Goal: Task Accomplishment & Management: Use online tool/utility

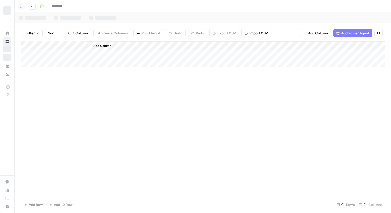
type input "**********"
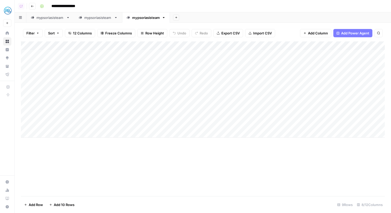
click at [288, 6] on div "**********" at bounding box center [212, 6] width 348 height 8
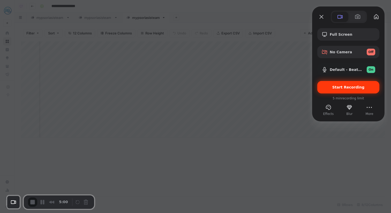
click at [339, 83] on div "Start Recording" at bounding box center [348, 87] width 62 height 12
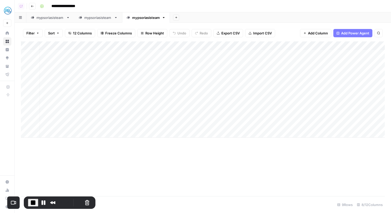
scroll to position [0, 0]
click at [60, 21] on link "mypsoriasisteam" at bounding box center [50, 17] width 48 height 10
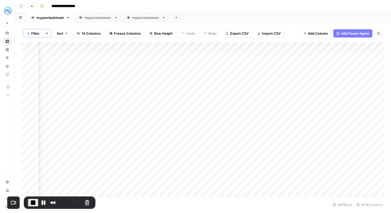
scroll to position [0, 71]
click at [152, 20] on link "mypsoriasisteam" at bounding box center [146, 17] width 48 height 10
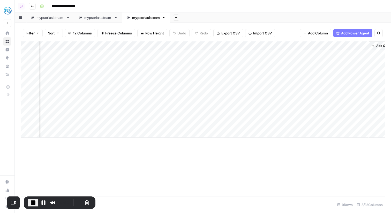
scroll to position [0, 96]
click at [372, 44] on span "Add Column" at bounding box center [373, 45] width 18 height 5
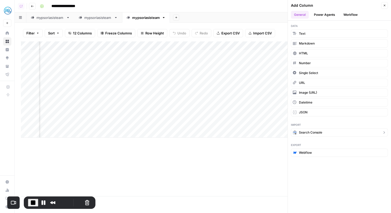
click at [306, 133] on span "Search Console" at bounding box center [310, 132] width 23 height 5
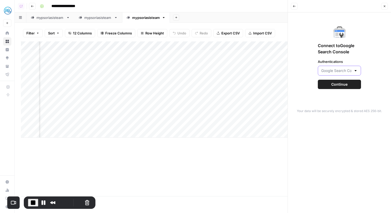
click at [339, 68] on input "Authentications" at bounding box center [336, 70] width 30 height 5
click at [338, 83] on span "Google Search Console - https://www.mypsoriasisteam.com/" at bounding box center [336, 83] width 28 height 5
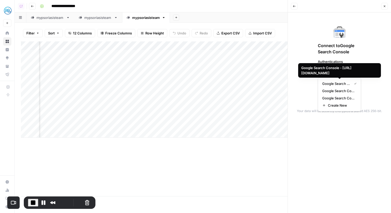
type input "Google Search Console - https://www.mypsoriasisteam.com/"
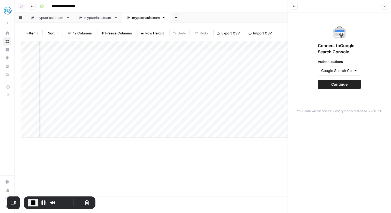
click at [338, 84] on span "Continue" at bounding box center [339, 84] width 16 height 5
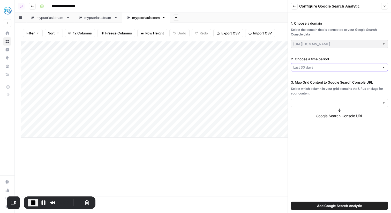
click at [326, 67] on input "2. Choose a time period" at bounding box center [336, 67] width 87 height 5
click at [308, 131] on div "1. Choose a domain Select the domain that is connected to your Google Search Co…" at bounding box center [339, 112] width 103 height 200
click at [312, 67] on input "2. Choose a time period" at bounding box center [336, 67] width 87 height 5
click at [312, 81] on span "Last 30 days" at bounding box center [335, 79] width 81 height 5
type input "Last 30 days"
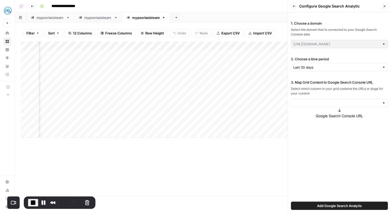
scroll to position [0, 62]
click at [328, 103] on input "3. Map Grid Content to Google Search Console URL" at bounding box center [336, 102] width 87 height 5
click at [304, 115] on span "URL" at bounding box center [338, 114] width 86 height 5
type input "URL"
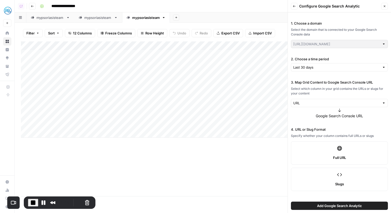
scroll to position [1, 0]
click at [340, 205] on span "Add Google Search Analytic" at bounding box center [339, 205] width 45 height 5
click at [323, 207] on span "Add Google Search Analytic" at bounding box center [339, 205] width 45 height 5
click at [41, 201] on button "Pause Recording" at bounding box center [43, 202] width 8 height 8
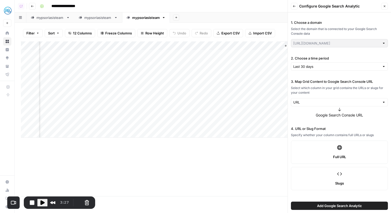
scroll to position [0, 0]
click at [385, 3] on button "Close" at bounding box center [384, 6] width 7 height 7
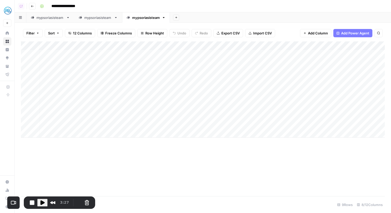
scroll to position [0, 96]
click at [75, 48] on div "Add Column" at bounding box center [203, 89] width 364 height 96
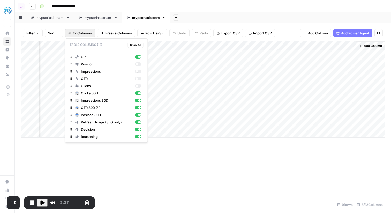
click at [91, 32] on span "12 Columns" at bounding box center [82, 32] width 19 height 5
click at [139, 64] on div "button" at bounding box center [138, 64] width 6 height 4
click at [136, 72] on div "button" at bounding box center [136, 71] width 3 height 3
click at [136, 80] on div "button" at bounding box center [138, 79] width 6 height 4
click at [137, 84] on div "button" at bounding box center [138, 86] width 6 height 4
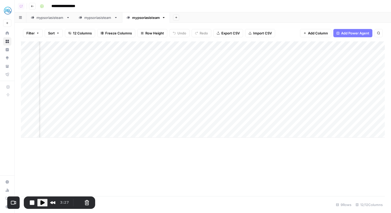
click at [166, 180] on div "Add Column" at bounding box center [203, 118] width 364 height 155
click at [172, 46] on div "Add Column" at bounding box center [203, 89] width 364 height 96
click at [181, 117] on span "Remove Column" at bounding box center [183, 115] width 45 height 5
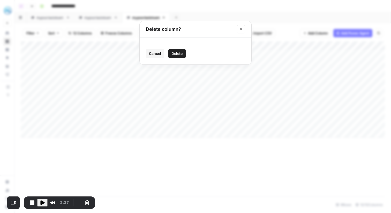
click at [178, 53] on span "Delete" at bounding box center [176, 53] width 11 height 5
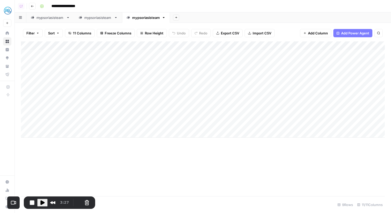
click at [179, 48] on div "Add Column" at bounding box center [203, 89] width 364 height 96
click at [172, 115] on span "Remove Column" at bounding box center [183, 115] width 45 height 5
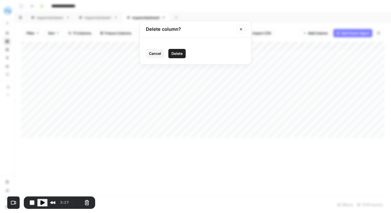
click at [174, 54] on span "Delete" at bounding box center [176, 53] width 11 height 5
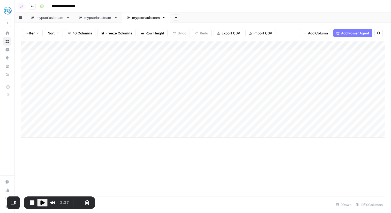
click at [171, 44] on div "Add Column" at bounding box center [203, 89] width 364 height 96
click at [171, 111] on button "Hide Column" at bounding box center [181, 107] width 57 height 7
click at [183, 47] on div "Add Column" at bounding box center [203, 89] width 364 height 96
click at [179, 114] on span "Remove Column" at bounding box center [183, 115] width 45 height 5
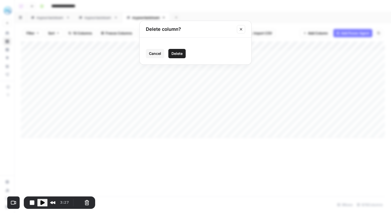
click at [177, 55] on span "Delete" at bounding box center [176, 53] width 11 height 5
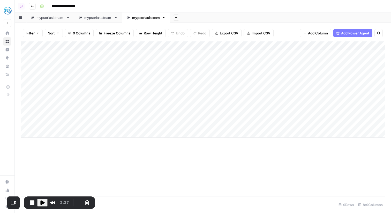
click at [174, 46] on div "Add Column" at bounding box center [203, 89] width 364 height 96
click at [177, 106] on span "Remove Column" at bounding box center [183, 107] width 45 height 5
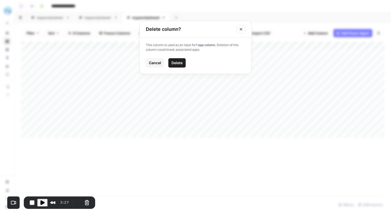
click at [179, 64] on span "Delete" at bounding box center [176, 62] width 11 height 5
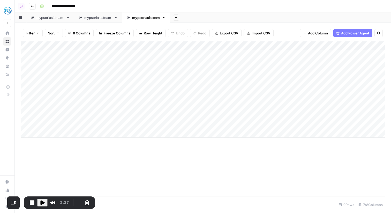
click at [172, 46] on div "Add Column" at bounding box center [203, 89] width 364 height 96
click at [177, 110] on span "Remove Column" at bounding box center [183, 107] width 45 height 5
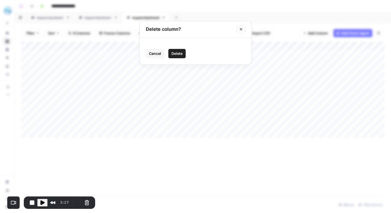
click at [175, 56] on button "Delete" at bounding box center [176, 53] width 17 height 9
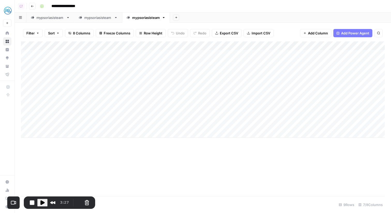
click at [171, 47] on div "Add Column" at bounding box center [203, 89] width 364 height 96
click at [164, 47] on div "Add Column" at bounding box center [203, 89] width 364 height 96
click at [170, 108] on span "Remove Column" at bounding box center [183, 107] width 45 height 5
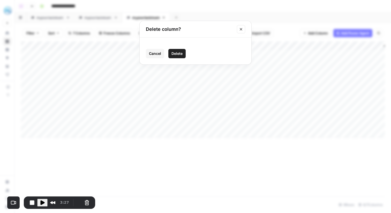
click at [185, 53] on button "Delete" at bounding box center [176, 53] width 17 height 9
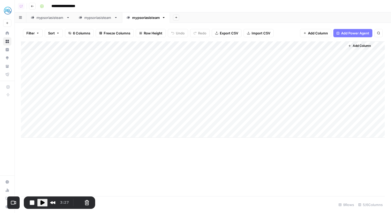
click at [170, 45] on div "Add Column" at bounding box center [203, 89] width 364 height 96
click at [166, 108] on span "Remove Column" at bounding box center [183, 107] width 45 height 5
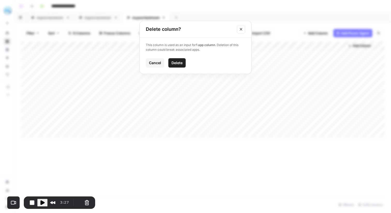
click at [175, 62] on span "Delete" at bounding box center [176, 62] width 11 height 5
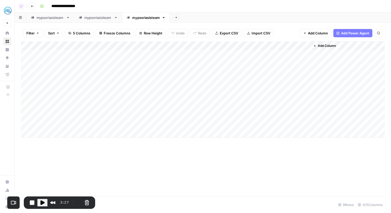
click at [326, 33] on span "Add Column" at bounding box center [318, 32] width 20 height 5
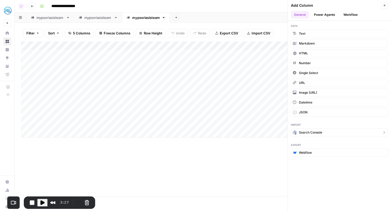
click at [315, 132] on span "Search Console" at bounding box center [310, 132] width 23 height 5
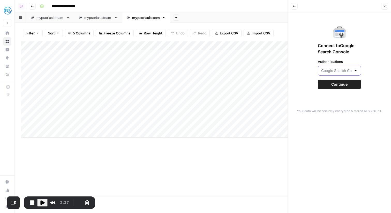
click at [334, 72] on input "Authentications" at bounding box center [336, 70] width 30 height 5
click at [337, 80] on button "Google Search Console - https://www.mypsoriasisteam.com/" at bounding box center [339, 83] width 39 height 7
type input "Google Search Console - https://www.mypsoriasisteam.com/"
click at [337, 81] on button "Continue" at bounding box center [339, 84] width 43 height 9
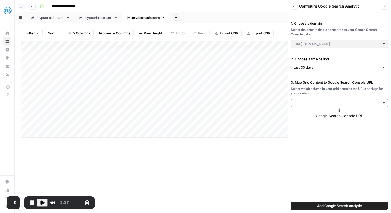
click at [326, 105] on div at bounding box center [339, 103] width 97 height 8
click at [321, 117] on span "URL" at bounding box center [338, 114] width 86 height 5
type input "URL"
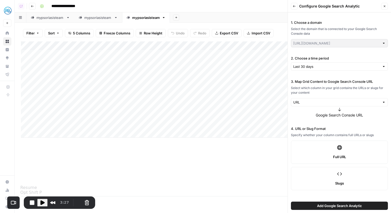
click at [44, 201] on span "Play Recording" at bounding box center [42, 202] width 6 height 6
click at [322, 207] on span "Add Google Search Analytic" at bounding box center [339, 205] width 45 height 5
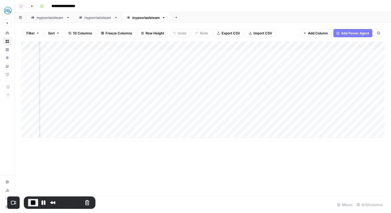
scroll to position [0, 78]
drag, startPoint x: 252, startPoint y: 44, endPoint x: 106, endPoint y: 47, distance: 145.5
click at [106, 47] on div "Add Column" at bounding box center [203, 89] width 364 height 96
click at [114, 55] on div "Add Column" at bounding box center [203, 89] width 364 height 96
drag, startPoint x: 296, startPoint y: 45, endPoint x: 147, endPoint y: 46, distance: 148.3
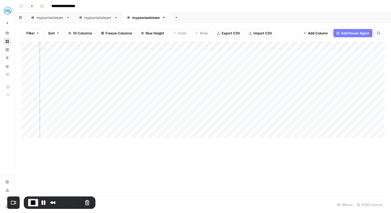
click at [148, 46] on div "Add Column" at bounding box center [203, 89] width 364 height 96
drag, startPoint x: 276, startPoint y: 48, endPoint x: 126, endPoint y: 47, distance: 149.6
click at [126, 47] on div "Add Column" at bounding box center [203, 89] width 364 height 96
drag, startPoint x: 299, startPoint y: 42, endPoint x: 178, endPoint y: 44, distance: 121.2
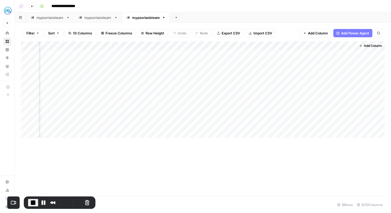
click at [178, 44] on div "Add Column" at bounding box center [203, 89] width 364 height 96
drag, startPoint x: 374, startPoint y: 47, endPoint x: 242, endPoint y: 48, distance: 132.6
click at [242, 48] on div "Add Column" at bounding box center [203, 89] width 364 height 96
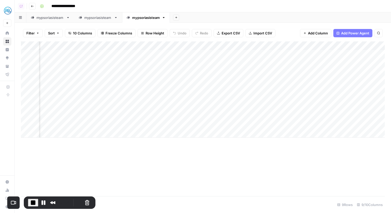
click at [302, 45] on div "Add Column" at bounding box center [203, 89] width 364 height 96
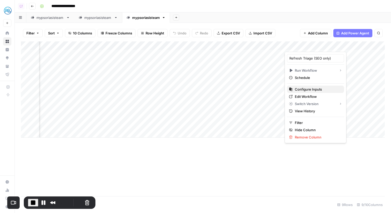
click at [306, 89] on span "Configure Inputs" at bounding box center [317, 89] width 45 height 5
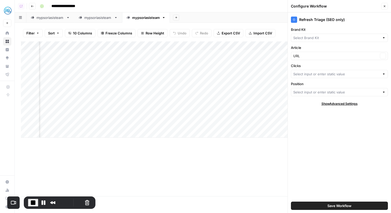
type input "MyHealthTeam"
click at [308, 73] on input "Clicks" at bounding box center [336, 73] width 87 height 5
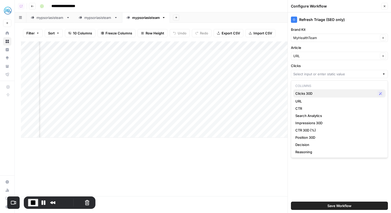
click at [309, 93] on span "Clicks 30D" at bounding box center [335, 93] width 80 height 5
type input "Clicks 30D"
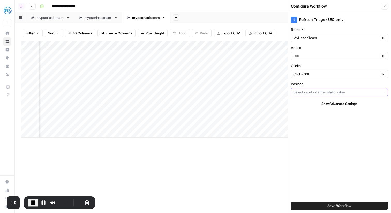
click at [323, 94] on input "Position" at bounding box center [336, 91] width 87 height 5
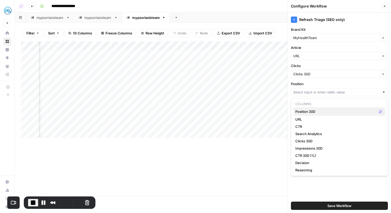
click at [318, 111] on span "Position 30D" at bounding box center [335, 111] width 80 height 5
type input "Position 30D"
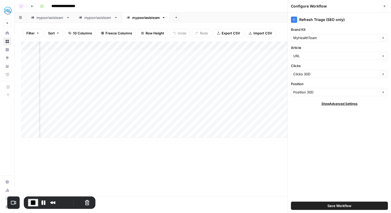
click at [344, 205] on span "Save Workflow" at bounding box center [339, 205] width 24 height 5
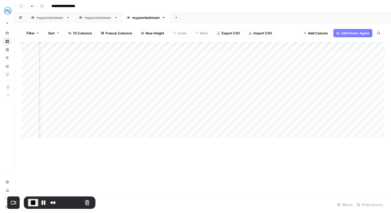
scroll to position [0, 0]
click at [34, 203] on span "End Recording" at bounding box center [33, 202] width 6 height 6
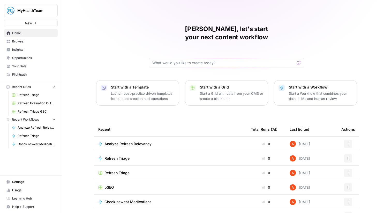
click at [35, 10] on span "MyHealthTeam" at bounding box center [32, 10] width 31 height 5
type input "sma"
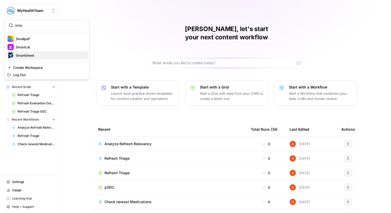
drag, startPoint x: 38, startPoint y: 39, endPoint x: 35, endPoint y: 53, distance: 14.4
click at [35, 53] on div "Smallpdf Smartcat Smartsheet" at bounding box center [46, 47] width 83 height 25
click at [39, 55] on span "Smartsheet" at bounding box center [50, 55] width 68 height 5
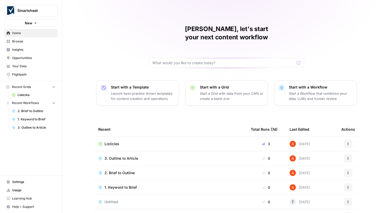
click at [35, 38] on link "Browse" at bounding box center [30, 41] width 53 height 8
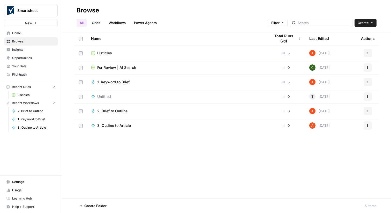
click at [42, 43] on span "Browse" at bounding box center [33, 41] width 43 height 5
click at [41, 49] on span "Insights" at bounding box center [33, 49] width 43 height 5
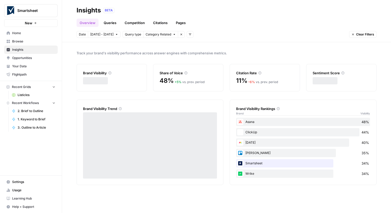
click at [37, 42] on span "Browse" at bounding box center [33, 41] width 43 height 5
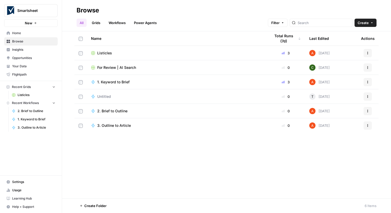
click at [30, 32] on span "Home" at bounding box center [33, 33] width 43 height 5
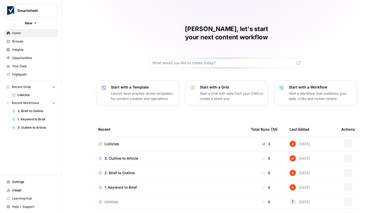
click at [31, 52] on span "Insights" at bounding box center [33, 49] width 43 height 5
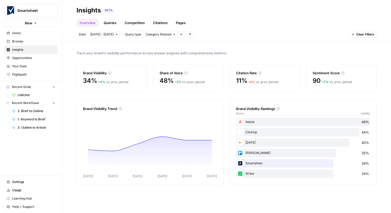
click at [37, 61] on link "Opportunities" at bounding box center [30, 58] width 53 height 8
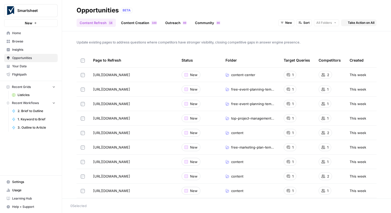
click at [37, 63] on link "Your Data" at bounding box center [30, 66] width 53 height 8
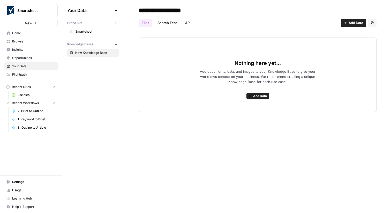
click at [90, 32] on span "Smartsheet" at bounding box center [95, 31] width 41 height 5
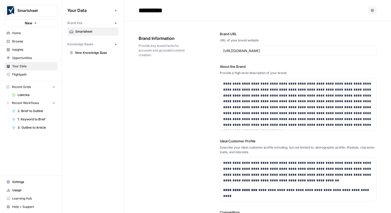
scroll to position [25, 0]
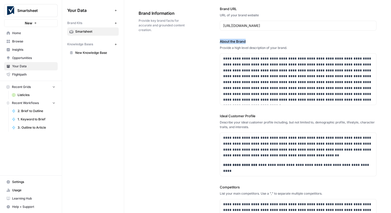
drag, startPoint x: 249, startPoint y: 42, endPoint x: 218, endPoint y: 41, distance: 31.6
click at [218, 41] on div "**********" at bounding box center [258, 147] width 238 height 303
copy label "About the Brand"
drag, startPoint x: 256, startPoint y: 117, endPoint x: 219, endPoint y: 114, distance: 36.2
click at [220, 114] on label "Ideal Customer Profile" at bounding box center [298, 115] width 157 height 5
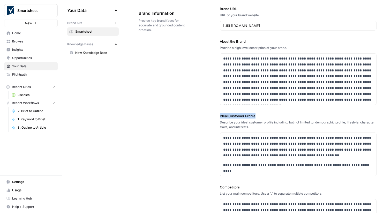
copy label "Ideal Customer Profile"
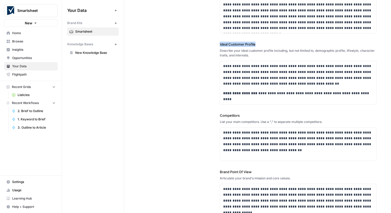
scroll to position [130, 0]
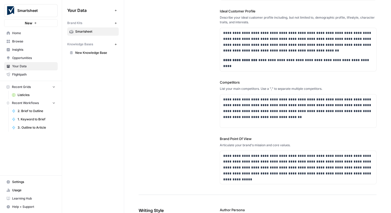
click at [241, 80] on label "Competitors" at bounding box center [298, 82] width 157 height 5
click at [235, 81] on label "Competitors" at bounding box center [298, 82] width 157 height 5
copy label "Competitors"
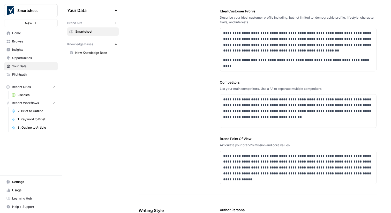
click at [231, 140] on label "Brand Point Of View" at bounding box center [298, 138] width 157 height 5
copy label "Brand Point Of View"
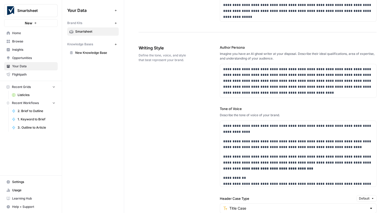
scroll to position [269, 0]
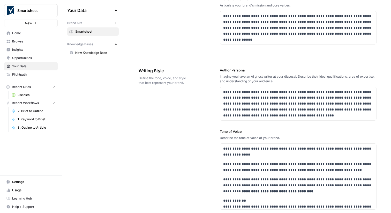
copy label "Author Persona"
click at [236, 132] on label "Tone of Voice" at bounding box center [298, 131] width 157 height 5
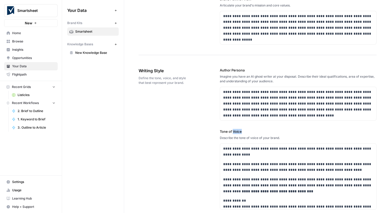
click at [236, 132] on label "Tone of Voice" at bounding box center [298, 131] width 157 height 5
copy label "Tone of Voice"
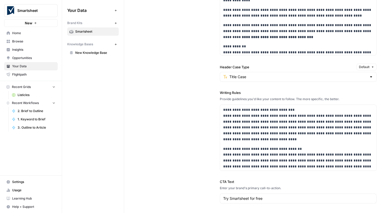
scroll to position [424, 0]
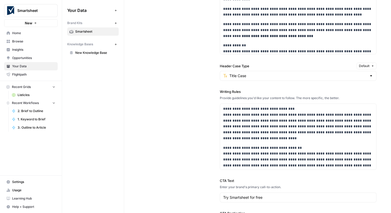
click at [226, 95] on div "**********" at bounding box center [298, 129] width 157 height 81
copy label "Writing Rules"
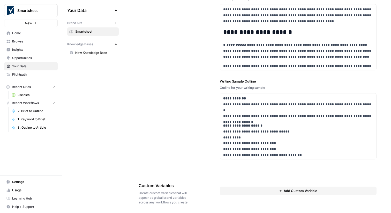
scroll to position [760, 0]
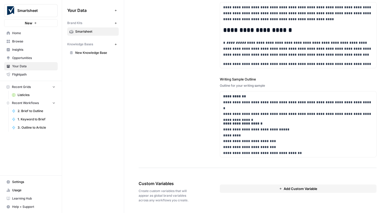
click at [33, 39] on span "Browse" at bounding box center [33, 41] width 43 height 5
click at [34, 37] on link "Browse" at bounding box center [30, 41] width 53 height 8
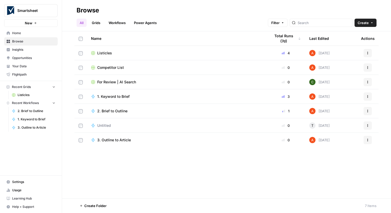
click at [362, 20] on button "Create" at bounding box center [365, 23] width 22 height 8
drag, startPoint x: 349, startPoint y: 42, endPoint x: 353, endPoint y: 48, distance: 7.0
click at [353, 48] on div "Folder Grid Workflow Agent ( Legacy )" at bounding box center [353, 46] width 45 height 34
click at [353, 48] on span "Workflow" at bounding box center [355, 49] width 29 height 5
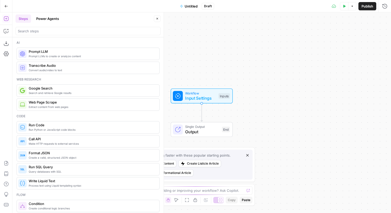
click at [196, 8] on span "Untitled" at bounding box center [191, 6] width 13 height 5
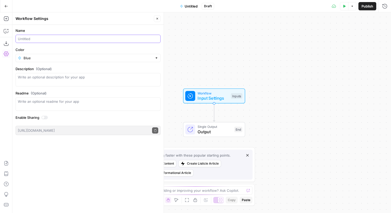
click at [75, 40] on input "Name" at bounding box center [88, 38] width 140 height 5
type input "Competitor Research"
click at [159, 18] on button "Close" at bounding box center [157, 18] width 7 height 7
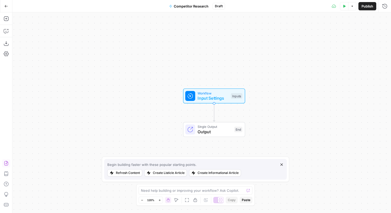
click at [6, 162] on icon "button" at bounding box center [6, 162] width 5 height 5
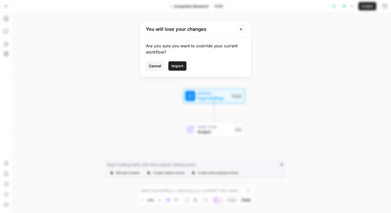
click at [176, 64] on span "Import" at bounding box center [177, 65] width 12 height 5
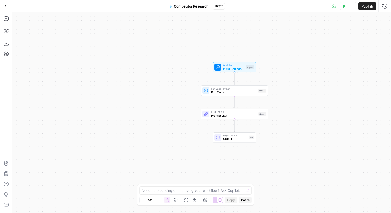
click at [256, 117] on span "Prompt LLM" at bounding box center [233, 115] width 45 height 4
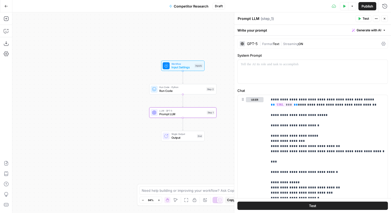
click at [173, 93] on div "Run Code · Python Run Code Step 2 Copy step Delete step Add Note Test" at bounding box center [182, 89] width 67 height 10
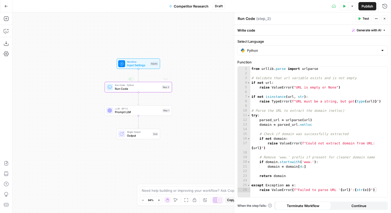
click at [138, 61] on span "Workflow" at bounding box center [137, 61] width 21 height 3
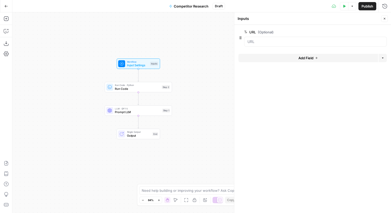
click at [167, 112] on div "LLM · GPT-5 Prompt LLM Step 1 Copy step Delete step Add Note Test" at bounding box center [138, 110] width 64 height 7
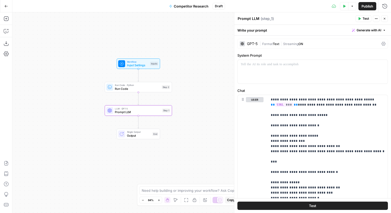
click at [155, 86] on span "Run Code · Python" at bounding box center [137, 84] width 45 height 3
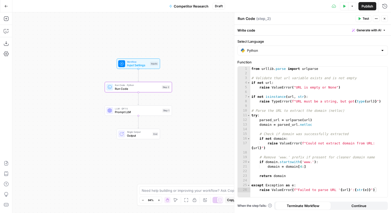
click at [385, 17] on icon "button" at bounding box center [384, 18] width 3 height 3
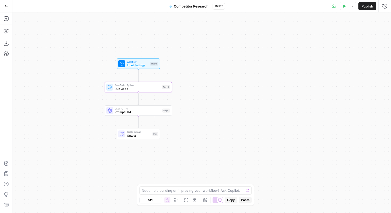
click at [365, 2] on button "Publish" at bounding box center [367, 6] width 18 height 8
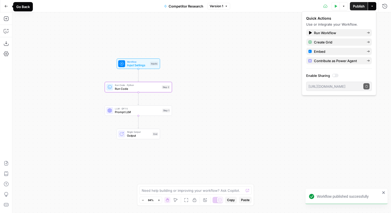
click at [6, 8] on button "Go Back" at bounding box center [6, 6] width 9 height 9
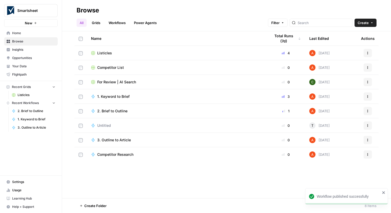
click at [109, 65] on span "Competitor List" at bounding box center [110, 67] width 27 height 5
click at [29, 41] on span "Browse" at bounding box center [33, 41] width 43 height 5
click at [27, 63] on link "Your Data" at bounding box center [30, 66] width 53 height 8
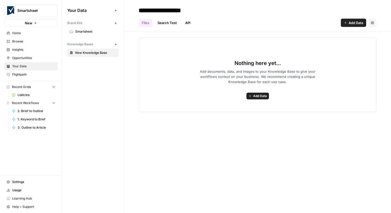
click at [71, 30] on icon at bounding box center [72, 32] width 4 height 4
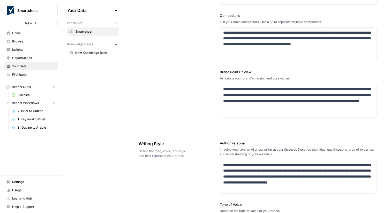
scroll to position [195, 0]
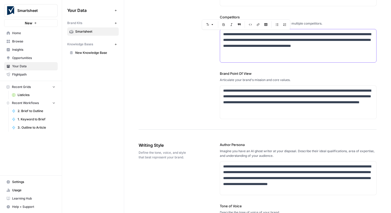
drag, startPoint x: 280, startPoint y: 49, endPoint x: 217, endPoint y: 35, distance: 64.4
copy p "**********"
click at [329, 47] on p "**********" at bounding box center [298, 43] width 150 height 24
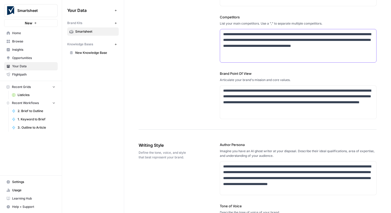
copy p "**********"
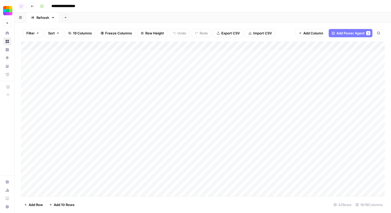
click at [143, 9] on div "**********" at bounding box center [212, 6] width 348 height 8
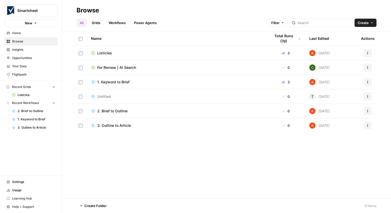
click at [107, 52] on span "Listicles" at bounding box center [104, 52] width 15 height 5
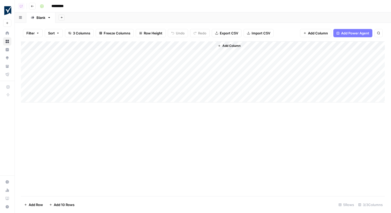
click at [210, 55] on div "Add Column" at bounding box center [203, 71] width 364 height 61
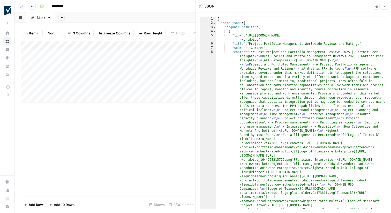
click at [383, 8] on button "Close" at bounding box center [384, 6] width 7 height 7
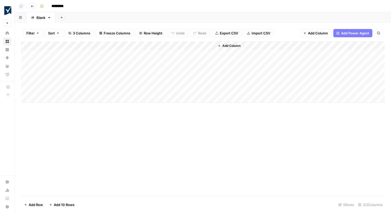
click at [157, 52] on div "Add Column" at bounding box center [203, 71] width 364 height 61
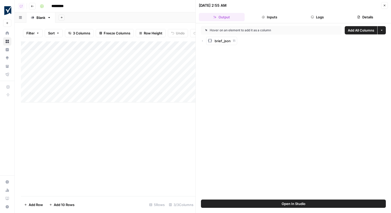
click at [232, 18] on button "Output" at bounding box center [222, 17] width 46 height 8
click at [203, 41] on icon "button" at bounding box center [202, 40] width 3 height 3
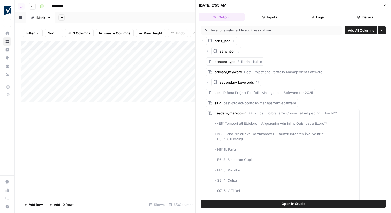
click at [384, 5] on icon "button" at bounding box center [385, 6] width 2 height 2
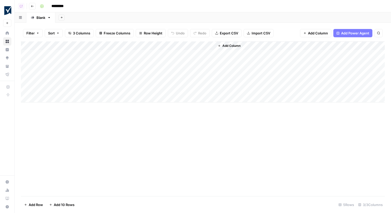
click at [237, 44] on span "Add Column" at bounding box center [231, 45] width 18 height 5
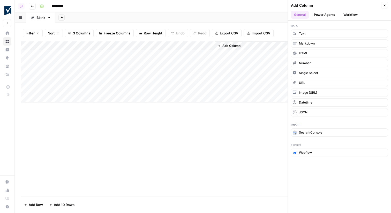
click at [346, 12] on button "Workflow" at bounding box center [350, 15] width 20 height 8
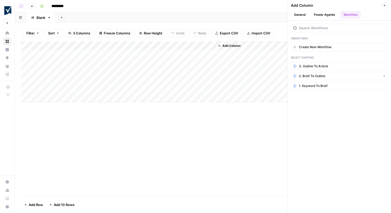
click at [322, 74] on span "2. Brief to Outline" at bounding box center [312, 76] width 26 height 5
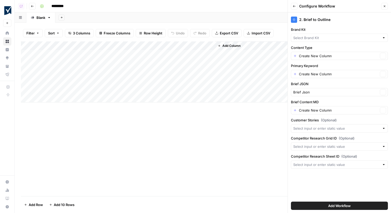
type input "Smartsheet"
click at [157, 53] on div "Add Column" at bounding box center [203, 71] width 364 height 61
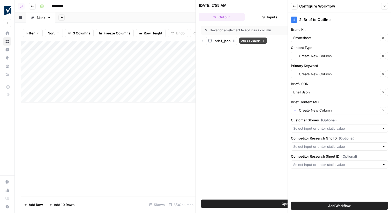
click at [203, 41] on icon "button" at bounding box center [202, 41] width 1 height 2
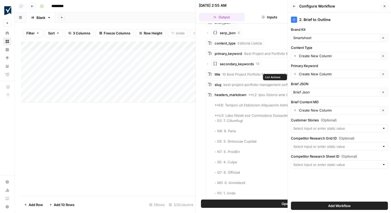
scroll to position [21, 0]
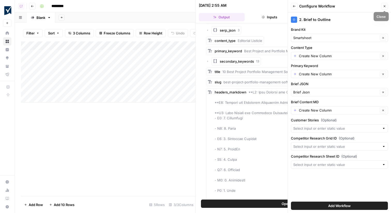
click at [382, 6] on button "Close" at bounding box center [384, 6] width 7 height 7
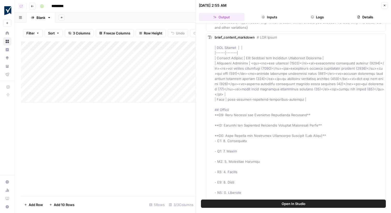
scroll to position [1935, 0]
click at [374, 37] on span "Add as Column" at bounding box center [372, 36] width 19 height 4
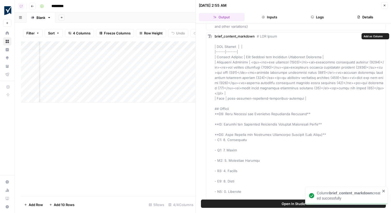
scroll to position [0, 58]
drag, startPoint x: 137, startPoint y: 46, endPoint x: 170, endPoint y: 46, distance: 33.1
click at [170, 46] on div "Add Column" at bounding box center [108, 71] width 174 height 61
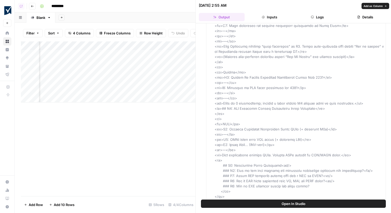
scroll to position [3192, 0]
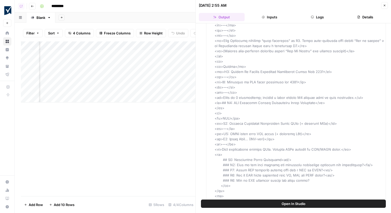
click at [385, 6] on icon "button" at bounding box center [385, 6] width 2 height 2
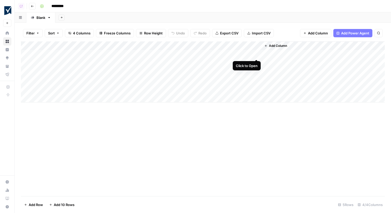
click at [258, 54] on div "Add Column" at bounding box center [203, 71] width 364 height 61
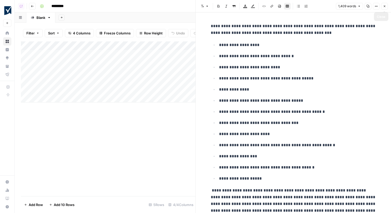
click at [386, 7] on button "Close" at bounding box center [384, 6] width 7 height 7
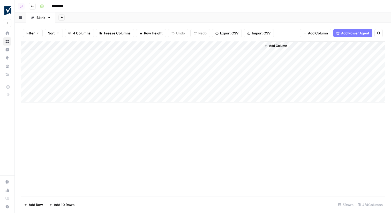
click at [231, 47] on div "Add Column" at bounding box center [203, 71] width 364 height 61
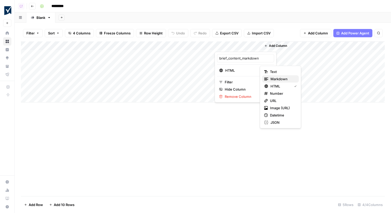
click at [269, 78] on div "Markdown" at bounding box center [280, 78] width 33 height 5
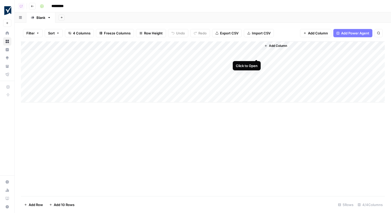
click at [255, 55] on div "Add Column" at bounding box center [203, 71] width 364 height 61
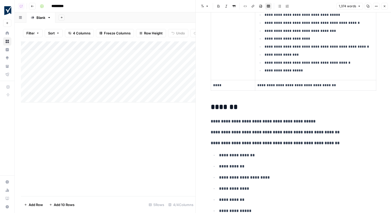
scroll to position [101, 0]
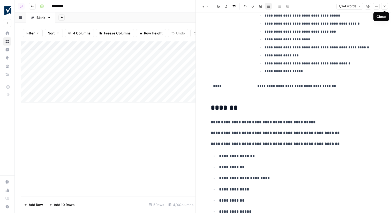
click at [384, 6] on icon "button" at bounding box center [384, 6] width 3 height 3
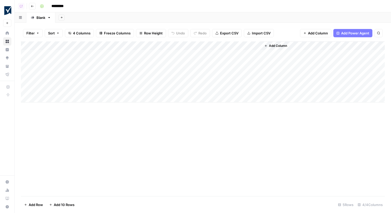
click at [241, 45] on div "Add Column" at bounding box center [203, 71] width 364 height 61
click at [233, 59] on input "brief_content_markdown" at bounding box center [245, 58] width 52 height 5
click at [225, 58] on input "brief_content_markdown" at bounding box center [245, 58] width 52 height 5
type input "Brief Markdown"
drag, startPoint x: 230, startPoint y: 43, endPoint x: 191, endPoint y: 45, distance: 38.8
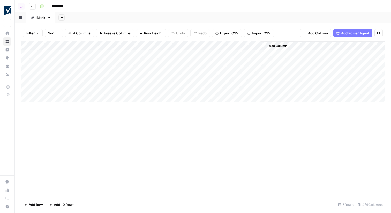
click at [191, 45] on div "Add Column" at bounding box center [203, 71] width 364 height 61
click at [274, 45] on span "Add Column" at bounding box center [278, 45] width 18 height 5
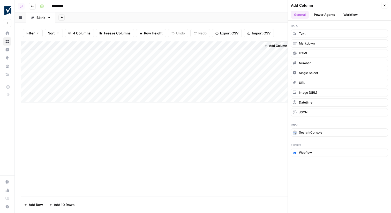
click at [350, 15] on button "Workflow" at bounding box center [350, 15] width 20 height 8
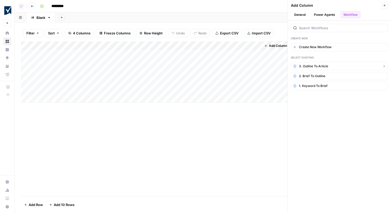
click at [325, 75] on span "2. Brief to Outline" at bounding box center [312, 76] width 26 height 5
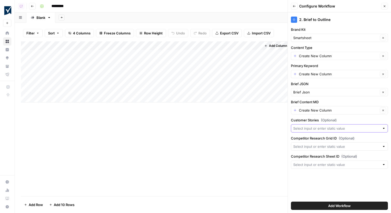
click at [313, 126] on input "Customer Stories (Optional)" at bounding box center [336, 128] width 87 height 5
click at [318, 75] on input "Primary Keyword" at bounding box center [338, 73] width 79 height 5
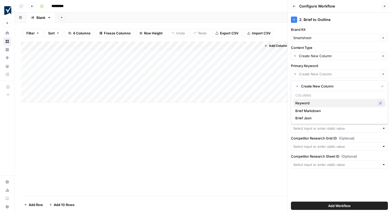
click at [310, 101] on span "Keyword" at bounding box center [335, 102] width 80 height 5
type input "Keyword"
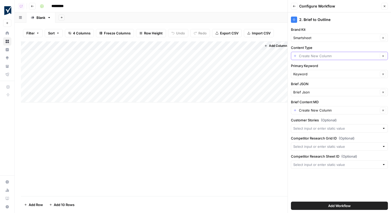
click at [328, 56] on input "Content Type" at bounding box center [338, 55] width 79 height 5
click at [319, 57] on input "Content Type" at bounding box center [338, 55] width 79 height 5
type input "Editorial Listicle"
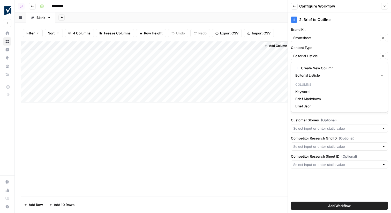
click at [328, 47] on label "Content Type" at bounding box center [339, 47] width 97 height 5
click at [328, 53] on input "Editorial Listicle" at bounding box center [335, 55] width 85 height 5
click at [315, 176] on div "2. Brief to Outline Brand Kit Smartsheet Clear Content Type Clear Primary Keywo…" at bounding box center [339, 112] width 103 height 200
click at [313, 111] on input "Brief Content MD" at bounding box center [338, 110] width 79 height 5
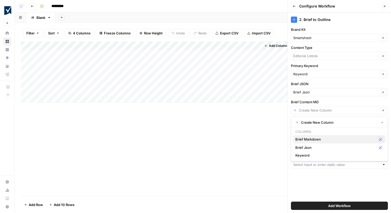
click at [314, 140] on span "Brief Markdown" at bounding box center [335, 138] width 80 height 5
type input "Brief Markdown"
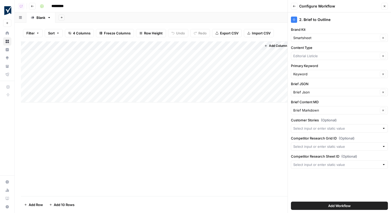
click at [334, 207] on span "Add Workflow" at bounding box center [339, 205] width 22 height 5
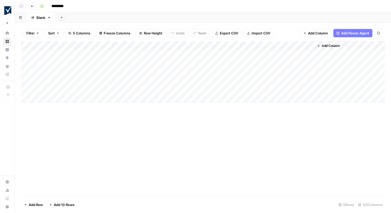
click at [290, 63] on div "Add Column" at bounding box center [203, 71] width 364 height 61
click at [305, 63] on div "Add Column" at bounding box center [203, 71] width 364 height 61
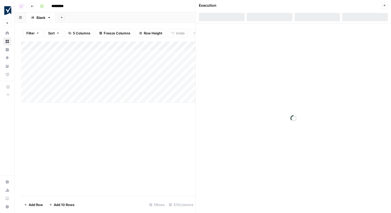
click at [330, 19] on div at bounding box center [317, 17] width 46 height 8
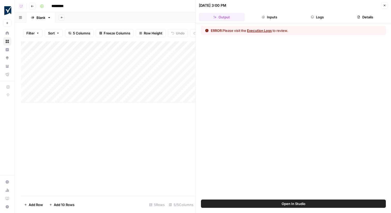
click at [330, 19] on button "Logs" at bounding box center [317, 17] width 46 height 8
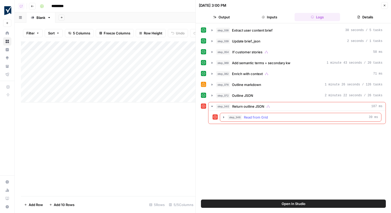
click at [278, 118] on div "step_346 Read from Grid 39 ms" at bounding box center [303, 116] width 150 height 5
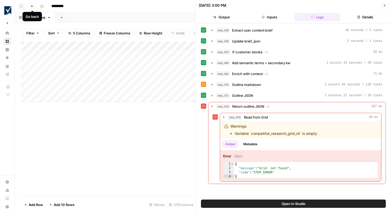
click at [31, 6] on icon "button" at bounding box center [32, 6] width 3 height 3
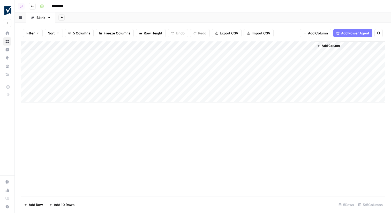
click at [34, 6] on span "Go back" at bounding box center [34, 6] width 0 height 0
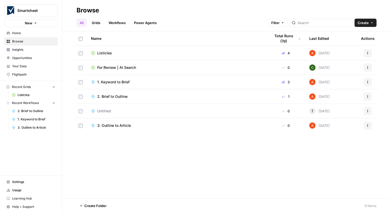
click at [359, 26] on button "Create" at bounding box center [365, 23] width 22 height 8
click at [348, 40] on span "Grid" at bounding box center [355, 42] width 29 height 5
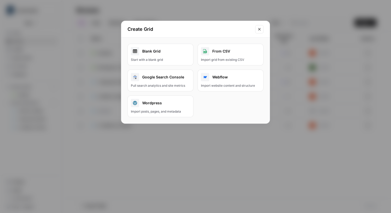
click at [160, 50] on div "Blank Grid" at bounding box center [160, 51] width 59 height 8
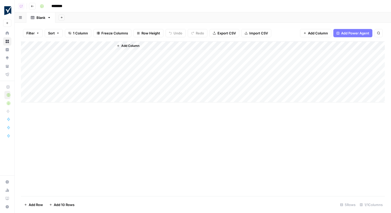
click at [60, 7] on input "********" at bounding box center [63, 6] width 29 height 8
type input "**********"
click at [68, 45] on div "Add Column" at bounding box center [203, 71] width 364 height 61
click at [64, 59] on input "Title" at bounding box center [70, 58] width 52 height 5
paste input "Competitor"
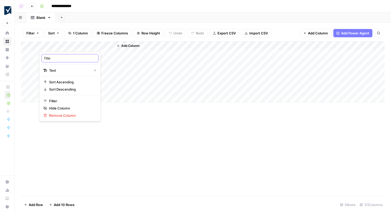
type input "Competitor"
click at [127, 47] on span "Add Column" at bounding box center [130, 45] width 18 height 5
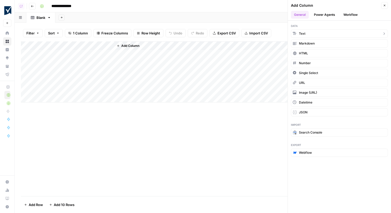
click at [319, 32] on button "Text" at bounding box center [339, 33] width 97 height 8
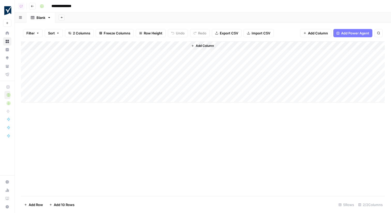
click at [144, 44] on div "Add Column" at bounding box center [203, 71] width 364 height 61
click at [141, 58] on input "New Column" at bounding box center [144, 58] width 52 height 5
paste input "Competitor URL"
type input "Competitor URL"
click at [139, 48] on div "Add Column" at bounding box center [203, 71] width 364 height 61
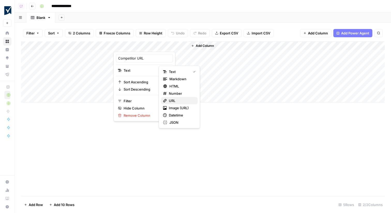
click at [176, 99] on span "URL" at bounding box center [181, 100] width 25 height 5
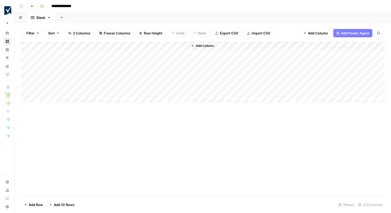
drag, startPoint x: 79, startPoint y: 52, endPoint x: 74, endPoint y: 90, distance: 38.0
click at [74, 90] on div "Add Column" at bounding box center [203, 71] width 364 height 61
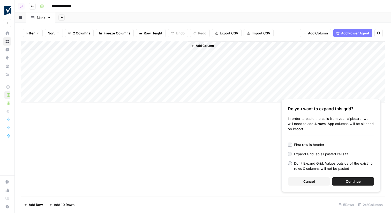
click at [342, 182] on button "Continue" at bounding box center [353, 181] width 42 height 8
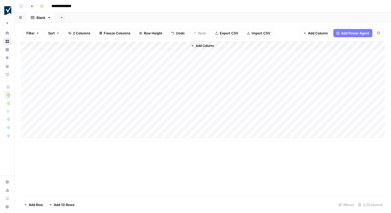
click at [80, 132] on div "Add Column" at bounding box center [203, 89] width 364 height 96
click at [81, 119] on div "Add Column" at bounding box center [203, 93] width 364 height 105
click at [60, 134] on div "Add Column" at bounding box center [203, 93] width 364 height 105
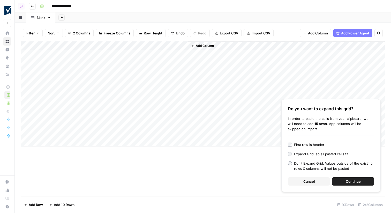
click at [359, 182] on span "Continue" at bounding box center [353, 181] width 15 height 5
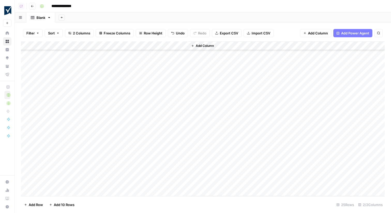
scroll to position [82, 0]
drag, startPoint x: 138, startPoint y: 53, endPoint x: 136, endPoint y: 184, distance: 130.8
click at [136, 184] on div "Add Column" at bounding box center [203, 118] width 364 height 155
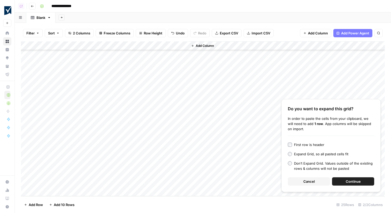
click at [350, 180] on span "Continue" at bounding box center [353, 181] width 15 height 5
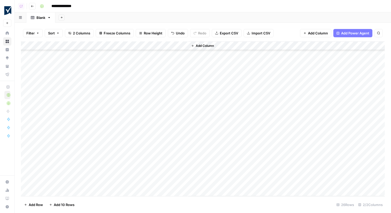
scroll to position [0, 0]
click at [229, 85] on div "Add Column" at bounding box center [286, 118] width 196 height 155
click at [100, 74] on div "Add Column" at bounding box center [203, 118] width 364 height 155
click at [132, 175] on div "Add Column" at bounding box center [203, 118] width 364 height 155
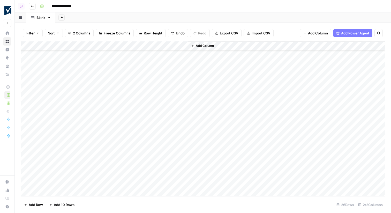
click at [131, 173] on div "Add Column" at bounding box center [203, 118] width 364 height 155
click at [71, 176] on div "Add Column" at bounding box center [203, 118] width 364 height 155
click at [146, 172] on div "Add Column" at bounding box center [203, 118] width 364 height 155
click at [100, 165] on div "Add Column" at bounding box center [203, 118] width 364 height 155
click at [104, 153] on div "Add Column" at bounding box center [203, 118] width 364 height 155
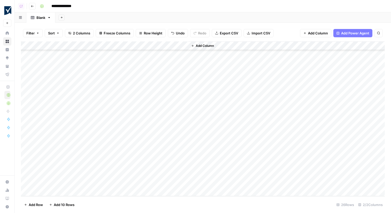
click at [144, 159] on div "Add Column" at bounding box center [203, 118] width 364 height 155
click at [91, 149] on div "Add Column" at bounding box center [203, 118] width 364 height 155
click at [146, 146] on div "Add Column" at bounding box center [203, 118] width 364 height 155
click at [103, 137] on div "Add Column" at bounding box center [203, 118] width 364 height 155
click at [147, 137] on div "Add Column" at bounding box center [203, 118] width 364 height 155
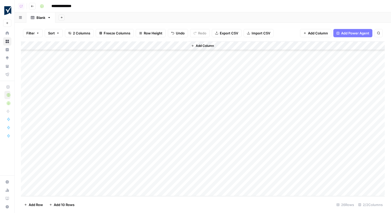
click at [98, 133] on div "Add Column" at bounding box center [203, 118] width 364 height 155
click at [94, 131] on div "Add Column" at bounding box center [203, 118] width 364 height 155
click at [84, 139] on div "Add Column" at bounding box center [203, 118] width 364 height 155
click at [148, 129] on div "Add Column" at bounding box center [203, 118] width 364 height 155
click at [168, 129] on div "Add Column" at bounding box center [203, 118] width 364 height 155
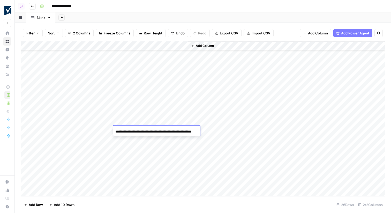
scroll to position [0, 0]
paste input "**********"
type input "**********"
click at [206, 114] on div "Add Column" at bounding box center [286, 118] width 196 height 155
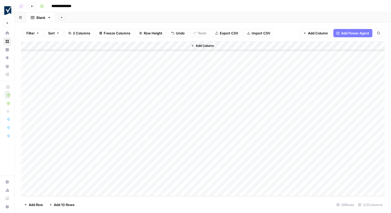
click at [183, 128] on div "Add Column" at bounding box center [203, 118] width 364 height 155
click at [89, 123] on div "Add Column" at bounding box center [203, 118] width 364 height 155
click at [145, 120] on div "Add Column" at bounding box center [203, 118] width 364 height 155
click at [91, 113] on div "Add Column" at bounding box center [203, 118] width 364 height 155
click at [127, 104] on div "Add Column" at bounding box center [203, 118] width 364 height 155
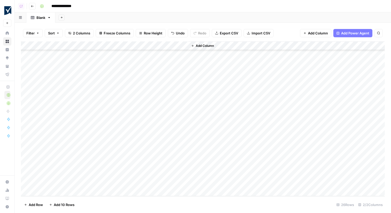
click at [102, 101] on div "Add Column" at bounding box center [203, 118] width 364 height 155
click at [145, 102] on div "Add Column" at bounding box center [203, 118] width 364 height 155
click at [166, 111] on div "Add Column" at bounding box center [203, 118] width 364 height 155
click at [144, 161] on div "Add Column" at bounding box center [203, 118] width 364 height 155
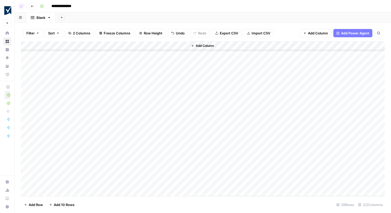
click at [90, 151] on div "Add Column" at bounding box center [203, 118] width 364 height 155
click at [148, 150] on div "Add Column" at bounding box center [203, 118] width 364 height 155
click at [95, 140] on div "Add Column" at bounding box center [203, 118] width 364 height 155
click at [141, 140] on div "Add Column" at bounding box center [203, 118] width 364 height 155
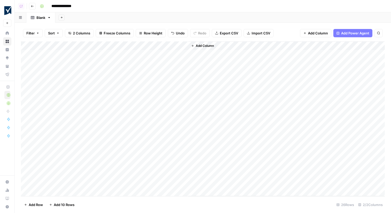
click at [89, 157] on div "Add Column" at bounding box center [203, 118] width 364 height 155
click at [214, 44] on button "Add Column" at bounding box center [202, 45] width 27 height 7
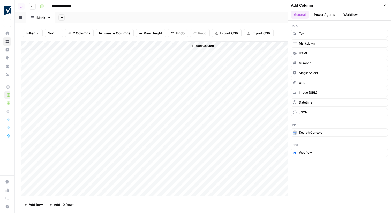
click at [342, 14] on button "Workflow" at bounding box center [350, 15] width 20 height 8
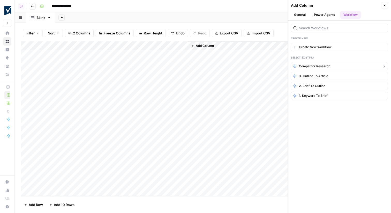
click at [319, 67] on span "Competitor Research" at bounding box center [314, 66] width 31 height 5
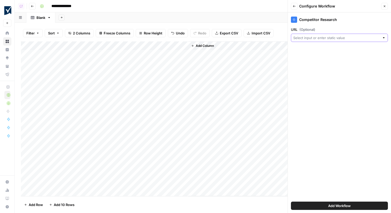
click at [320, 39] on input "URL (Optional)" at bounding box center [336, 37] width 87 height 5
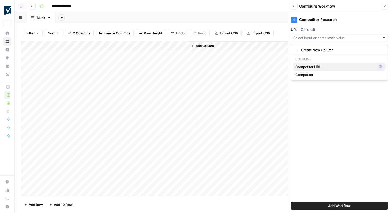
click at [311, 68] on span "Competitor URL" at bounding box center [335, 66] width 80 height 5
type input "Competitor URL"
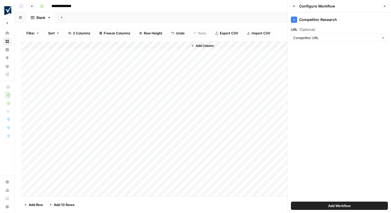
click at [326, 206] on button "Add Workflow" at bounding box center [339, 205] width 97 height 8
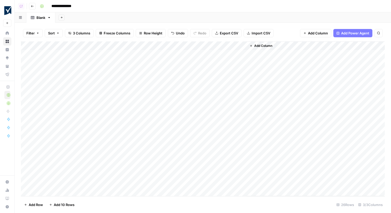
click at [215, 44] on div "Add Column" at bounding box center [203, 118] width 364 height 155
click at [142, 151] on div "Add Column" at bounding box center [203, 118] width 364 height 155
click at [137, 157] on div "Add Column" at bounding box center [203, 118] width 364 height 155
click at [95, 150] on div "Add Column" at bounding box center [203, 118] width 364 height 155
click at [145, 152] on div "Add Column" at bounding box center [203, 118] width 364 height 155
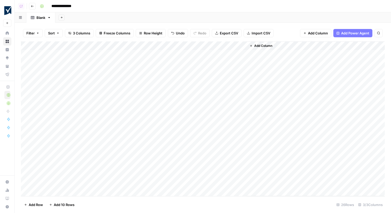
click at [97, 142] on div "Add Column" at bounding box center [203, 118] width 364 height 155
click at [151, 140] on div "Add Column" at bounding box center [203, 118] width 364 height 155
click at [94, 135] on div "Add Column" at bounding box center [203, 118] width 364 height 155
click at [135, 134] on div "Add Column" at bounding box center [203, 118] width 364 height 155
click at [96, 123] on div "Add Column" at bounding box center [203, 118] width 364 height 155
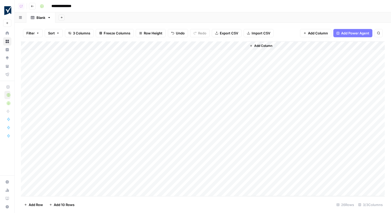
click at [139, 122] on div "Add Column" at bounding box center [203, 118] width 364 height 155
click at [147, 125] on div "Add Column" at bounding box center [203, 118] width 364 height 155
paste input "**"
type input "**********"
click at [94, 113] on div "Add Column" at bounding box center [203, 118] width 364 height 155
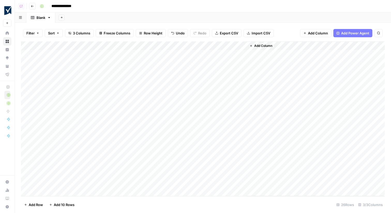
click at [131, 117] on div "Add Column" at bounding box center [203, 118] width 364 height 155
click at [126, 107] on div "Add Column" at bounding box center [203, 118] width 364 height 155
click at [93, 108] on div "Add Column" at bounding box center [203, 118] width 364 height 155
click at [136, 106] on div "Add Column" at bounding box center [203, 118] width 364 height 155
click at [143, 97] on div "Add Column" at bounding box center [203, 118] width 364 height 155
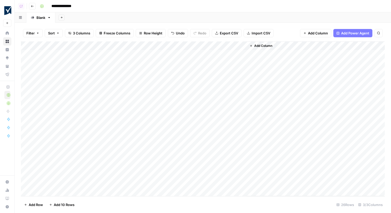
click at [144, 89] on div "Add Column" at bounding box center [203, 118] width 364 height 155
click at [150, 86] on div "Add Column" at bounding box center [203, 118] width 364 height 155
click at [150, 86] on div "**********" at bounding box center [156, 90] width 87 height 9
click at [169, 90] on input "**********" at bounding box center [156, 91] width 83 height 6
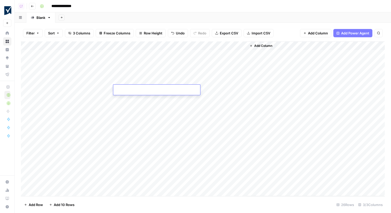
paste input "**********"
type input "**********"
click at [147, 82] on div "Add Column" at bounding box center [203, 118] width 364 height 155
click at [96, 81] on div "Add Column" at bounding box center [203, 118] width 364 height 155
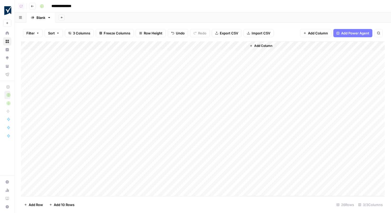
click at [135, 78] on div "Add Column" at bounding box center [203, 118] width 364 height 155
click at [103, 70] on div "Add Column" at bounding box center [203, 118] width 364 height 155
click at [142, 73] on div "Add Column" at bounding box center [203, 118] width 364 height 155
click at [88, 64] on div "Add Column" at bounding box center [203, 118] width 364 height 155
click at [142, 60] on div "Add Column" at bounding box center [203, 118] width 364 height 155
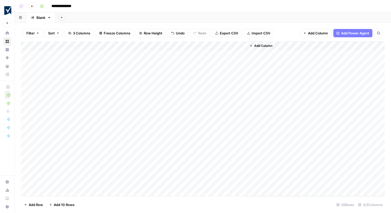
click at [93, 53] on div "Add Column" at bounding box center [203, 118] width 364 height 155
click at [132, 53] on div "Add Column" at bounding box center [203, 118] width 364 height 155
click at [274, 104] on div "Add Column" at bounding box center [316, 118] width 138 height 155
click at [230, 46] on div "Add Column" at bounding box center [203, 118] width 364 height 155
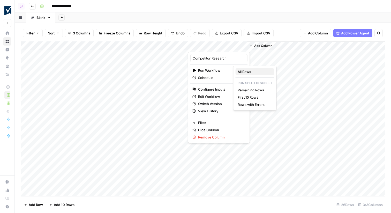
click at [250, 69] on span "All Rows" at bounding box center [253, 71] width 33 height 5
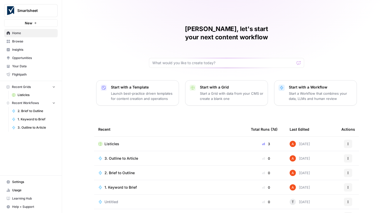
click at [40, 12] on span "Smartsheet" at bounding box center [32, 10] width 31 height 5
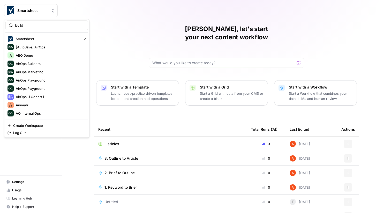
type input "build"
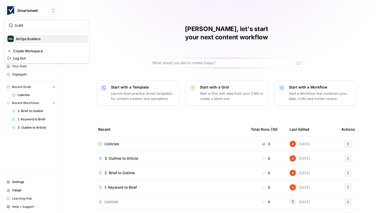
click at [29, 40] on span "AirOps Builders" at bounding box center [50, 38] width 68 height 5
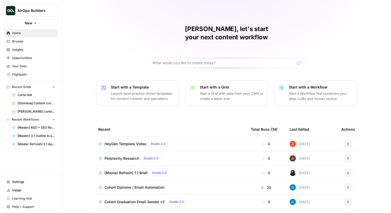
click at [40, 43] on span "Browse" at bounding box center [33, 41] width 43 height 5
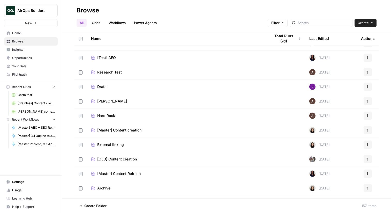
scroll to position [101, 0]
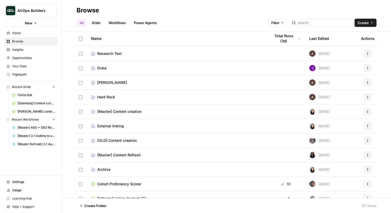
click at [134, 112] on span "[Master] Content creation" at bounding box center [119, 111] width 44 height 5
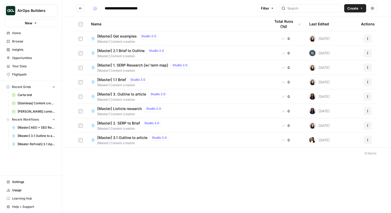
click at [81, 7] on icon "Go back" at bounding box center [81, 8] width 4 height 4
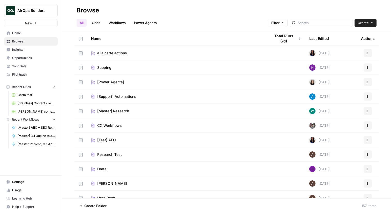
click at [98, 22] on link "Grids" at bounding box center [96, 23] width 15 height 8
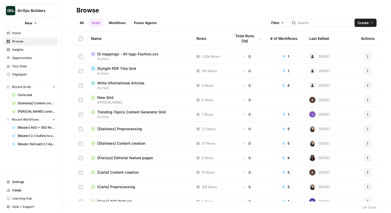
scroll to position [45, 0]
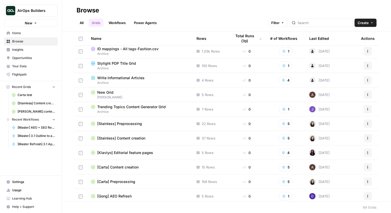
click at [128, 136] on span "[Stainless] Content creation" at bounding box center [121, 137] width 48 height 5
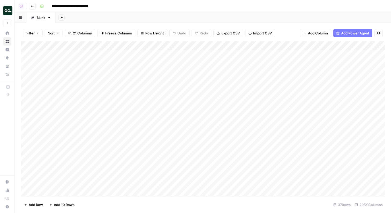
click at [33, 5] on icon "button" at bounding box center [32, 6] width 3 height 3
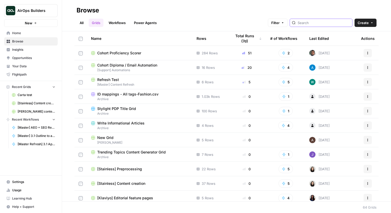
click at [320, 22] on input "search" at bounding box center [323, 22] width 52 height 5
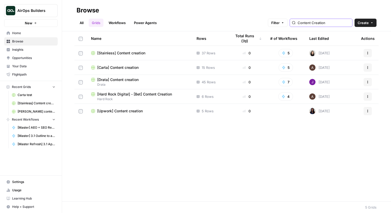
type input "Content Creation"
click at [135, 111] on span "[Upwork] Content creation" at bounding box center [119, 110] width 45 height 5
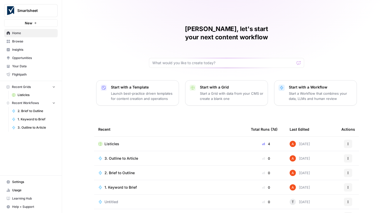
click at [48, 13] on span "Smartsheet" at bounding box center [32, 10] width 31 height 5
type input "ice"
click at [38, 37] on span "Ice Travel Group" at bounding box center [50, 38] width 68 height 5
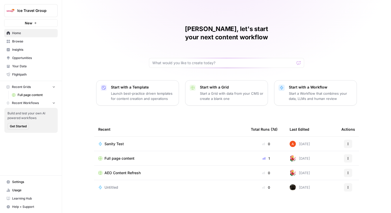
click at [47, 12] on span "Ice Travel Group" at bounding box center [32, 10] width 31 height 5
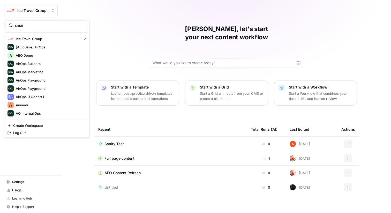
type input "smar"
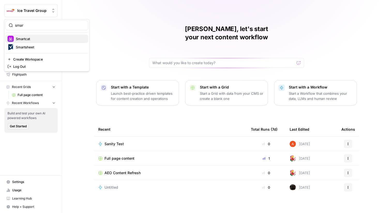
click at [28, 40] on span "Smartcat" at bounding box center [50, 38] width 68 height 5
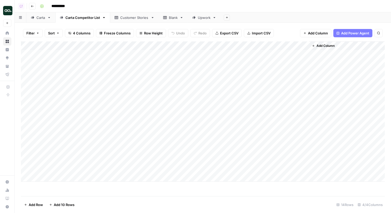
click at [41, 19] on div "Carta" at bounding box center [40, 17] width 9 height 5
click at [89, 20] on link "Carta Competitor List" at bounding box center [82, 17] width 55 height 10
click at [66, 44] on div "Add Column" at bounding box center [203, 111] width 364 height 140
click at [67, 56] on input "Competitor" at bounding box center [70, 58] width 52 height 5
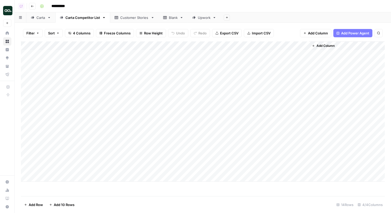
click at [137, 44] on div "Add Column" at bounding box center [203, 111] width 364 height 140
click at [140, 57] on input "Competitor URL" at bounding box center [144, 58] width 52 height 5
click at [215, 40] on div "Filter Sort 4 Columns Freeze Columns Row Height Undo Redo Export CSV Import CSV…" at bounding box center [203, 33] width 364 height 17
click at [218, 43] on div "Add Column" at bounding box center [203, 111] width 364 height 140
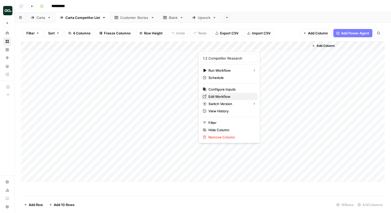
click at [228, 95] on span "Edit Workflow" at bounding box center [230, 96] width 45 height 5
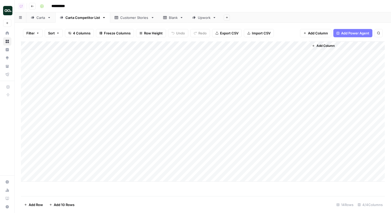
click at [219, 48] on div "Add Column" at bounding box center [203, 111] width 364 height 140
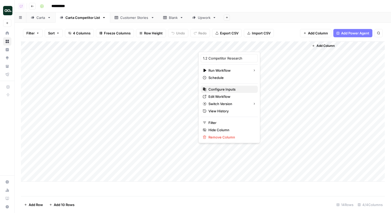
click at [225, 90] on span "Configure Inputs" at bounding box center [230, 89] width 45 height 5
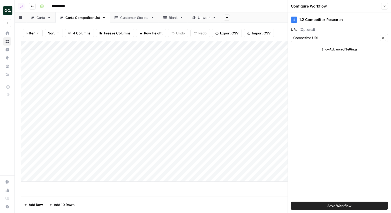
click at [386, 3] on button "Close" at bounding box center [384, 6] width 7 height 7
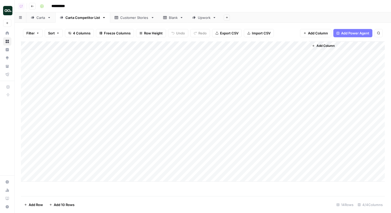
click at [35, 18] on div "Carta" at bounding box center [38, 17] width 14 height 5
click at [174, 46] on div "Add Column" at bounding box center [203, 93] width 364 height 105
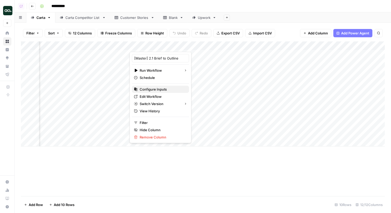
click at [164, 89] on span "Configure Inputs" at bounding box center [162, 89] width 45 height 5
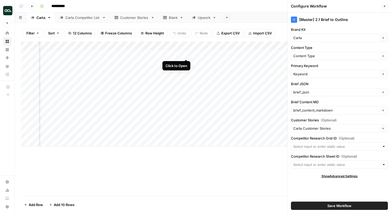
click at [184, 54] on div "Add Column" at bounding box center [203, 93] width 364 height 105
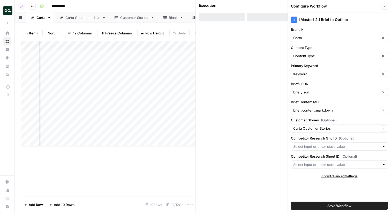
click at [385, 7] on icon "button" at bounding box center [385, 6] width 2 height 2
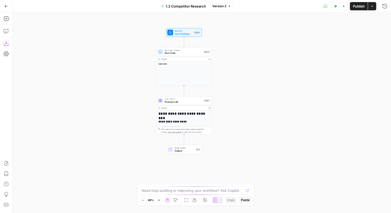
click at [7, 39] on button "Download as JSON" at bounding box center [6, 43] width 8 height 8
click at [5, 4] on button "Go Back" at bounding box center [6, 6] width 9 height 9
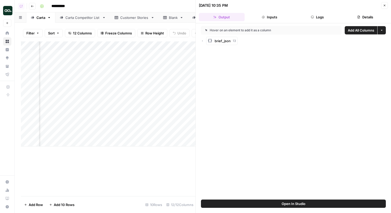
click at [285, 20] on button "Inputs" at bounding box center [270, 17] width 46 height 8
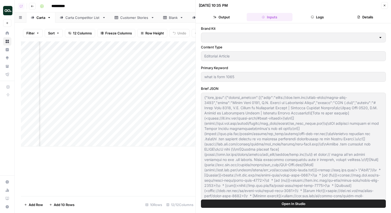
type input "Carta Customer Stories"
type input "Carta"
click at [383, 4] on icon "button" at bounding box center [384, 5] width 3 height 3
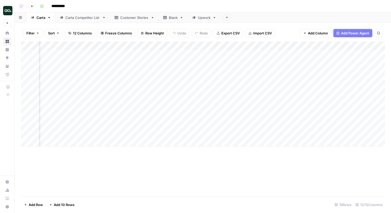
scroll to position [0, 177]
click at [188, 45] on div "Add Column" at bounding box center [203, 93] width 364 height 105
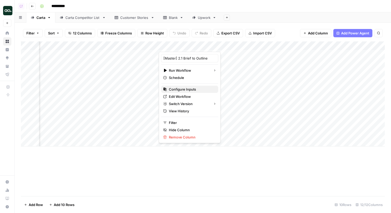
click at [193, 90] on span "Configure Inputs" at bounding box center [191, 89] width 45 height 5
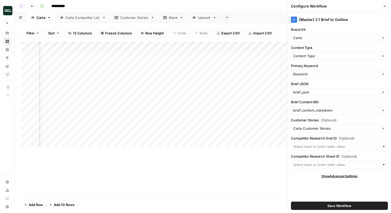
click at [214, 81] on div "Add Column" at bounding box center [203, 93] width 364 height 105
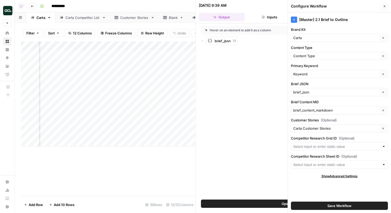
click at [386, 5] on icon "button" at bounding box center [384, 6] width 3 height 3
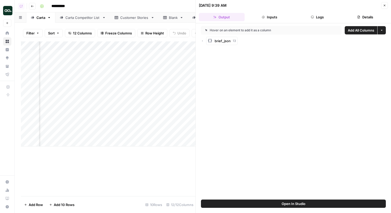
click at [310, 15] on button "Logs" at bounding box center [317, 17] width 46 height 8
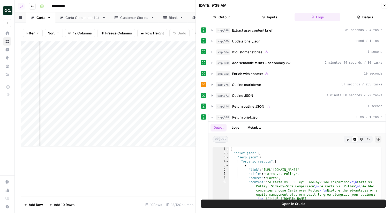
scroll to position [9, 0]
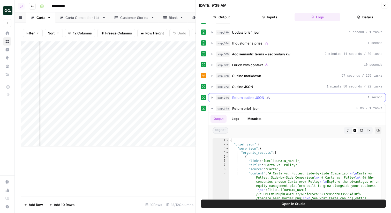
click at [254, 101] on button "step_340 Return outline JSON 1 second" at bounding box center [296, 97] width 177 height 8
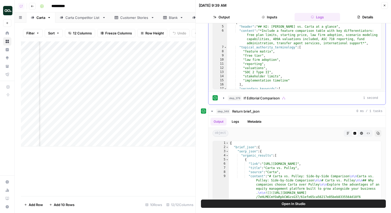
scroll to position [151, 0]
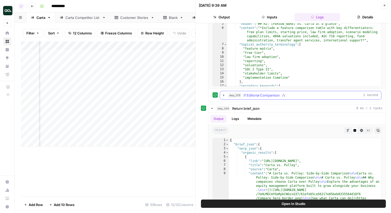
click at [265, 98] on button "step_379 If Editorial Comparison 1 second" at bounding box center [300, 95] width 161 height 8
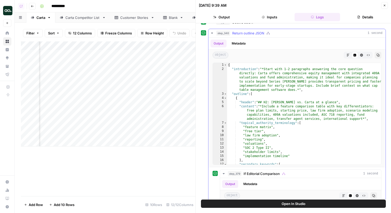
scroll to position [60, 0]
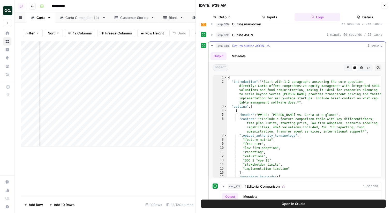
click at [268, 45] on icon "button" at bounding box center [268, 46] width 4 height 4
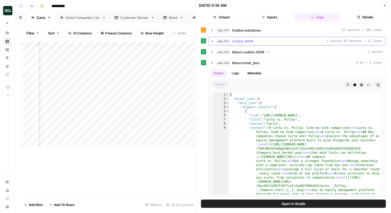
scroll to position [54, 0]
click at [266, 62] on div "step_348 Return brief_json 0 ms / 1 tasks" at bounding box center [299, 62] width 166 height 5
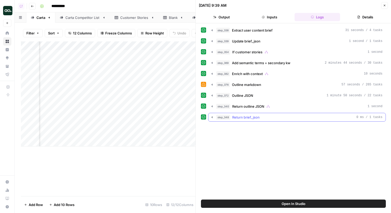
scroll to position [0, 0]
click at [266, 102] on div "step_340 Return outline JSON 1 second" at bounding box center [297, 106] width 178 height 9
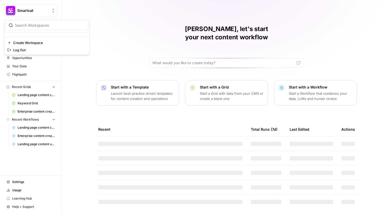
click at [33, 15] on button "Smartcat" at bounding box center [30, 10] width 53 height 13
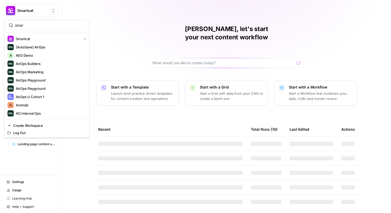
type input "smar"
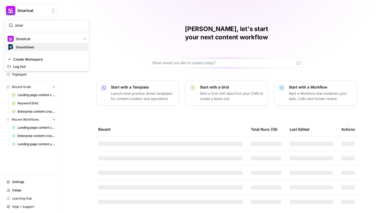
click at [29, 45] on span "Smartsheet" at bounding box center [50, 46] width 68 height 5
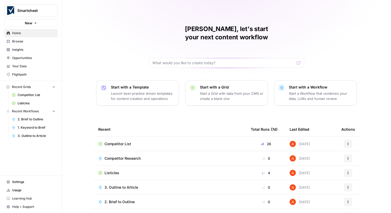
click at [114, 170] on span "Listicles" at bounding box center [111, 172] width 15 height 5
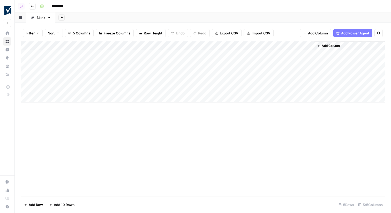
click at [301, 63] on div "Add Column" at bounding box center [203, 71] width 364 height 61
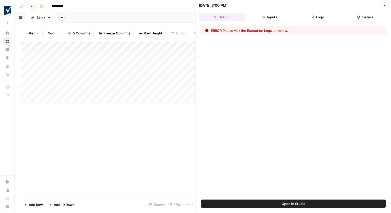
click at [323, 19] on button "Logs" at bounding box center [317, 17] width 46 height 8
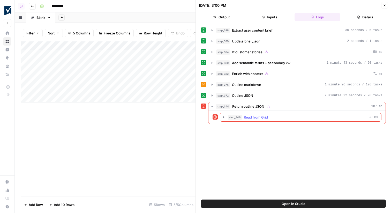
click at [259, 116] on span "Read from Grid" at bounding box center [256, 116] width 24 height 5
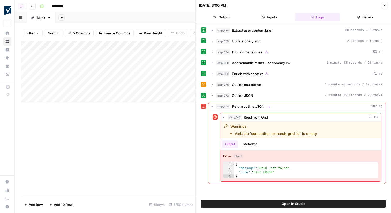
click at [264, 203] on button "Open In Studio" at bounding box center [293, 203] width 185 height 8
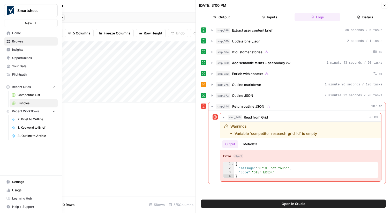
click at [14, 31] on span "Home" at bounding box center [33, 33] width 43 height 5
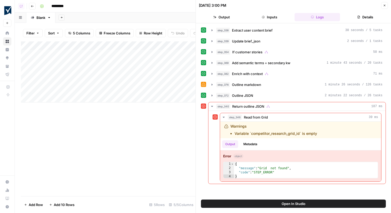
click at [383, 4] on icon "button" at bounding box center [384, 5] width 3 height 3
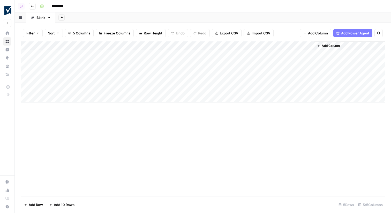
click at [269, 46] on div "Add Column" at bounding box center [203, 71] width 364 height 61
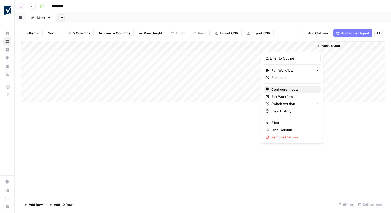
click at [284, 90] on span "Configure Inputs" at bounding box center [293, 89] width 45 height 5
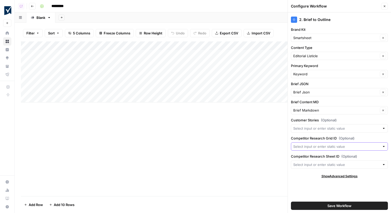
click at [326, 145] on input "Competitor Research Grid ID (Optional)" at bounding box center [336, 146] width 87 height 5
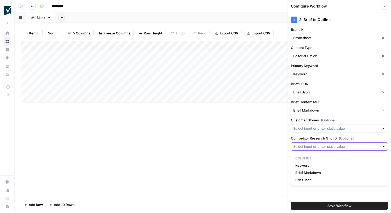
paste input "35930"
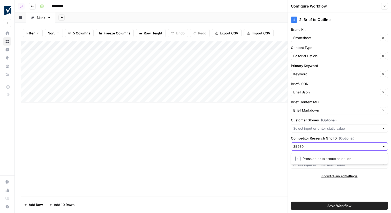
type input "35930"
click at [321, 156] on span "Press enter to create an option" at bounding box center [341, 158] width 79 height 5
click at [326, 165] on input "Competitor Research Sheet ID (Optional)" at bounding box center [336, 164] width 87 height 5
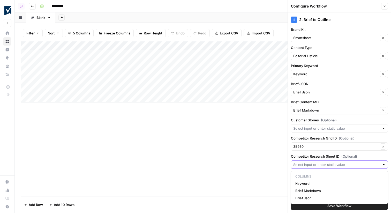
paste input "46814"
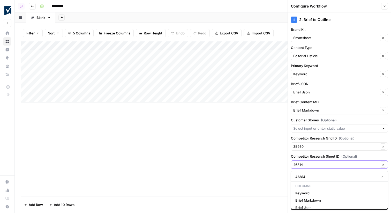
type input "46814"
click at [318, 178] on span "46814" at bounding box center [335, 176] width 81 height 5
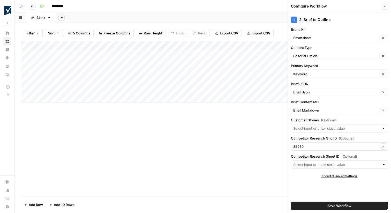
click at [313, 161] on div at bounding box center [339, 164] width 97 height 8
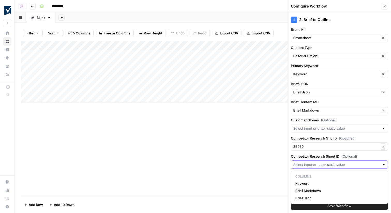
paste input "46814"
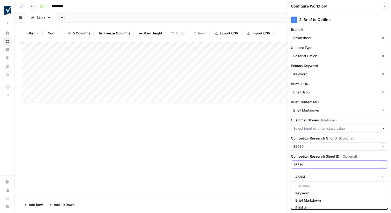
type input "46814"
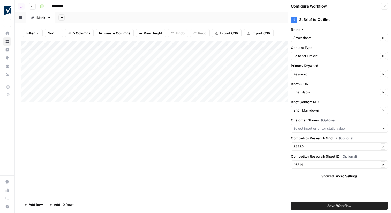
click at [300, 157] on label "Competitor Research Sheet ID (Optional)" at bounding box center [339, 156] width 97 height 5
click at [300, 162] on input "46814" at bounding box center [335, 164] width 85 height 5
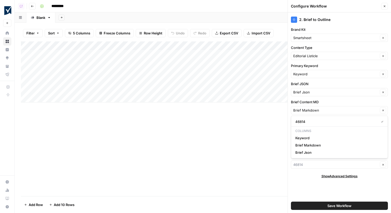
click at [303, 196] on div "2. Brief to Outline Brand Kit Smartsheet Clear Content Type Editorial Listicle …" at bounding box center [339, 112] width 103 height 200
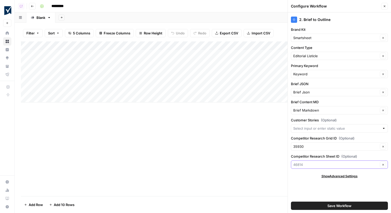
click at [314, 166] on input "Competitor Research Sheet ID (Optional)" at bounding box center [335, 164] width 85 height 5
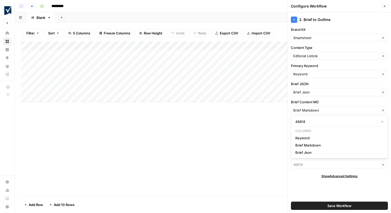
type input "46814"
click at [304, 183] on div "2. Brief to Outline Brand Kit Smartsheet Clear Content Type Editorial Listicle …" at bounding box center [339, 112] width 103 height 200
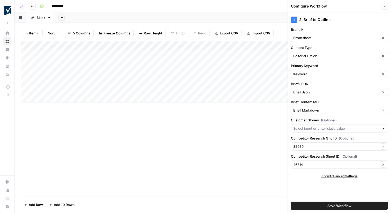
click at [336, 205] on span "Save Workflow" at bounding box center [339, 205] width 24 height 5
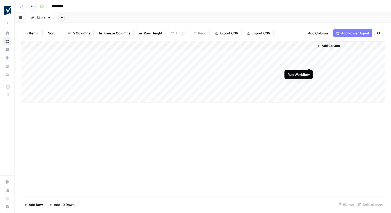
click at [310, 62] on div "Add Column" at bounding box center [203, 71] width 364 height 61
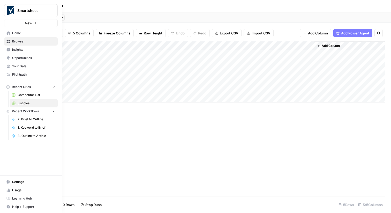
click at [28, 63] on link "Your Data" at bounding box center [30, 66] width 53 height 8
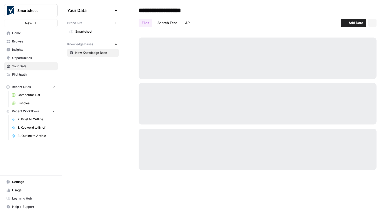
click at [103, 35] on link "Smartsheet" at bounding box center [92, 31] width 51 height 8
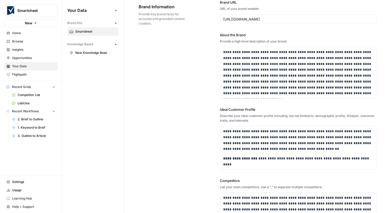
scroll to position [29, 0]
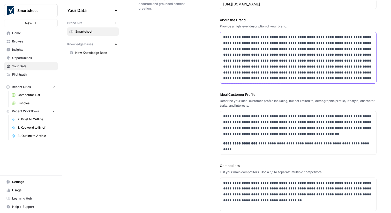
click at [291, 51] on p "**********" at bounding box center [298, 57] width 150 height 47
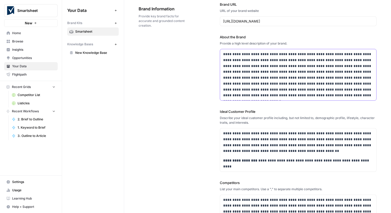
scroll to position [23, 0]
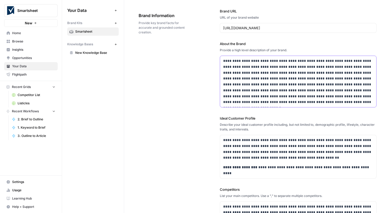
click at [291, 64] on p "**********" at bounding box center [298, 81] width 150 height 47
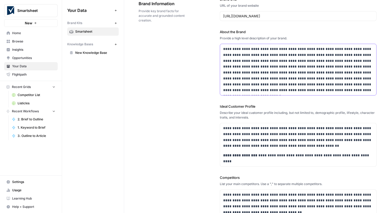
scroll to position [38, 0]
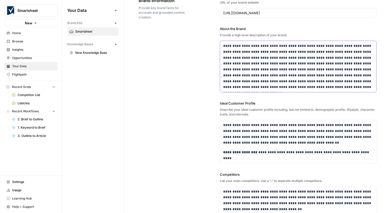
click at [366, 87] on p "**********" at bounding box center [298, 66] width 150 height 47
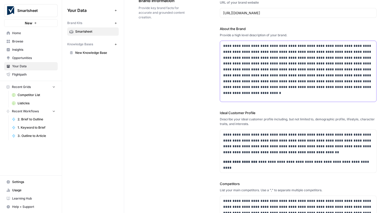
scroll to position [3, 0]
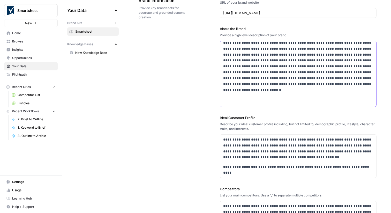
paste div
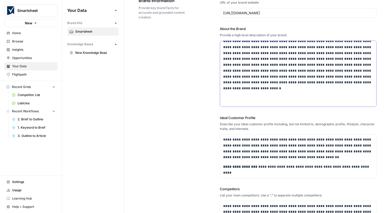
scroll to position [59, 0]
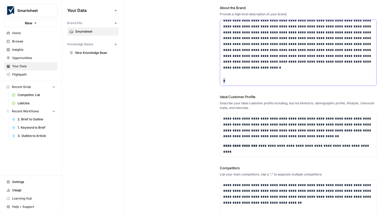
drag, startPoint x: 238, startPoint y: 80, endPoint x: 221, endPoint y: 80, distance: 16.5
click at [221, 80] on div "**********" at bounding box center [298, 51] width 156 height 70
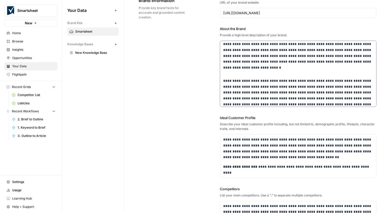
click at [240, 76] on div "**********" at bounding box center [298, 85] width 156 height 139
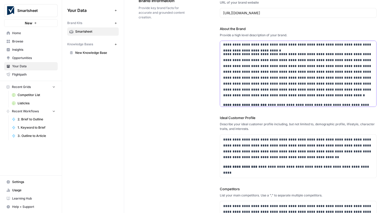
scroll to position [63, 0]
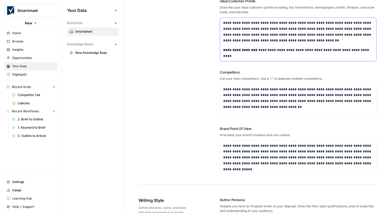
click at [248, 59] on div "**********" at bounding box center [298, 39] width 156 height 43
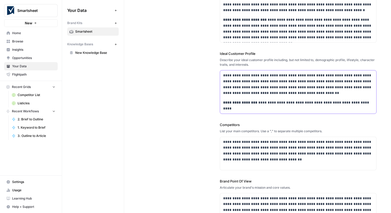
scroll to position [101, 0]
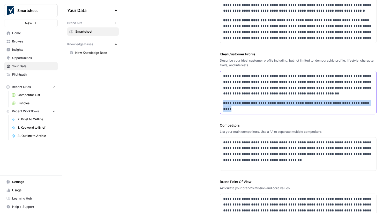
drag, startPoint x: 248, startPoint y: 107, endPoint x: 214, endPoint y: 105, distance: 33.4
click at [214, 105] on div "**********" at bounding box center [258, 79] width 238 height 318
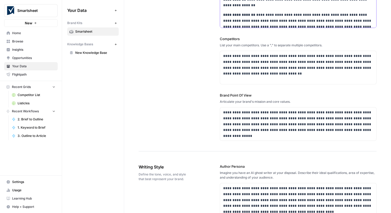
scroll to position [212, 0]
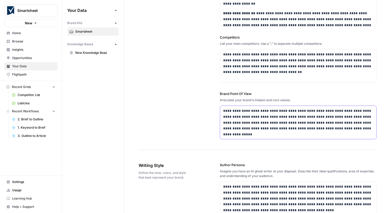
click at [358, 129] on p "**********" at bounding box center [298, 120] width 150 height 24
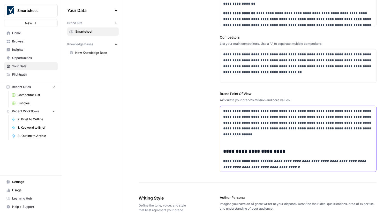
scroll to position [202, 0]
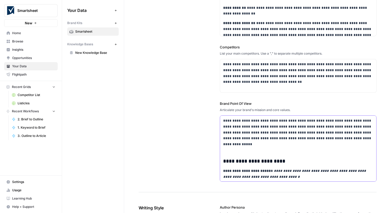
click at [273, 155] on div "**********" at bounding box center [298, 187] width 156 height 143
click at [261, 151] on div "**********" at bounding box center [298, 187] width 156 height 143
click at [245, 141] on div "**********" at bounding box center [298, 187] width 156 height 143
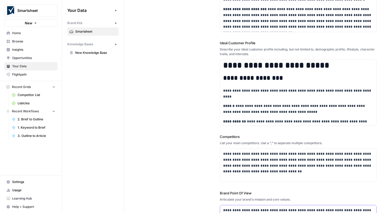
scroll to position [168, 0]
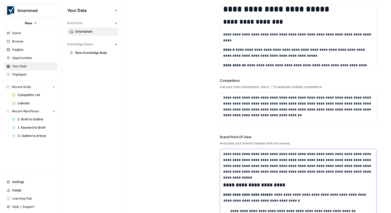
click at [248, 171] on p "**********" at bounding box center [298, 163] width 150 height 24
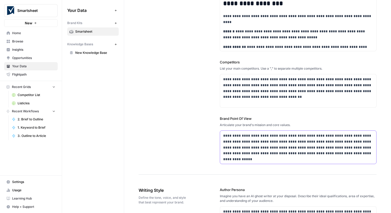
scroll to position [188, 0]
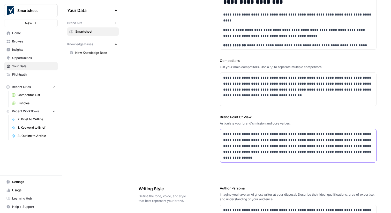
click at [272, 149] on p "**********" at bounding box center [298, 143] width 150 height 24
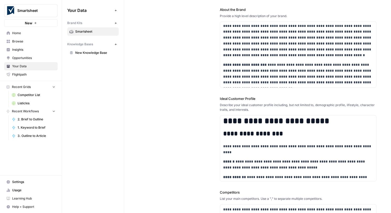
scroll to position [57, 0]
click at [263, 80] on p "**********" at bounding box center [298, 74] width 150 height 24
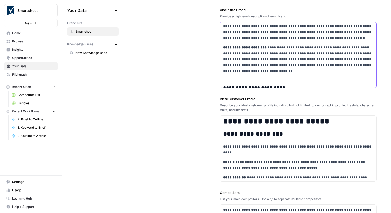
click at [251, 75] on p at bounding box center [298, 75] width 150 height 6
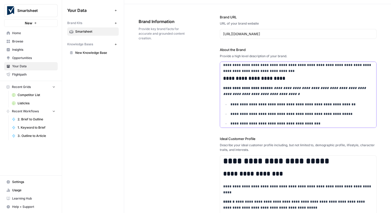
scroll to position [12, 0]
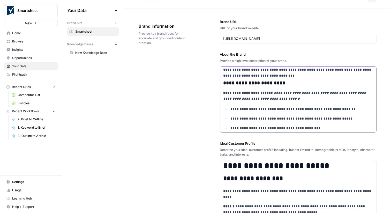
click at [246, 90] on p "**********" at bounding box center [298, 96] width 150 height 12
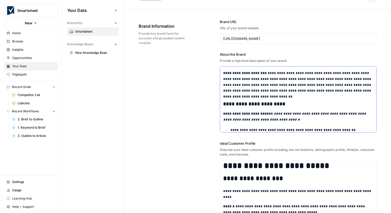
scroll to position [169, 0]
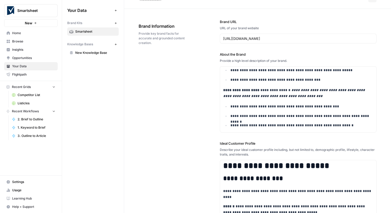
click at [107, 52] on span "New Knowledge Base" at bounding box center [95, 52] width 41 height 5
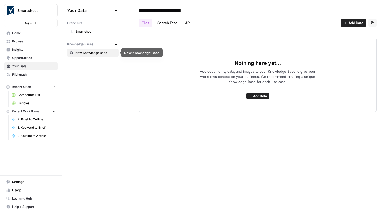
click at [170, 10] on input "**********" at bounding box center [177, 10] width 83 height 10
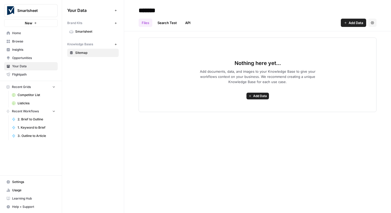
type input "*******"
click at [350, 22] on span "Add Data" at bounding box center [355, 22] width 14 height 5
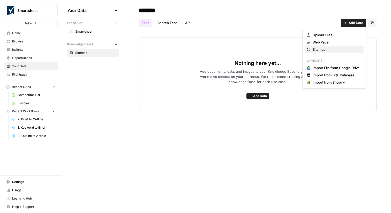
click at [330, 50] on span "Sitemap" at bounding box center [335, 49] width 47 height 5
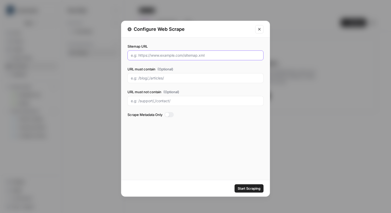
click at [182, 56] on input "Sitemap URL" at bounding box center [195, 55] width 129 height 5
paste input "https://www.smartsheet.com/sitemap.xml"
type input "https://www.smartsheet.com/sitemap.xml"
click at [241, 188] on span "Start Scraping" at bounding box center [248, 188] width 23 height 5
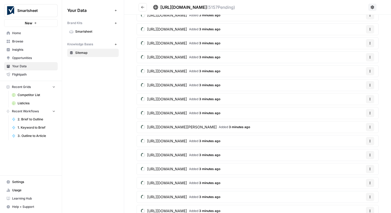
scroll to position [8213, 0]
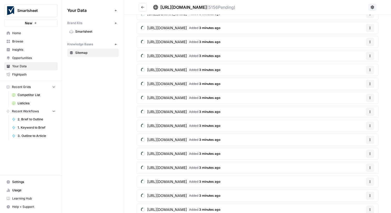
click at [142, 5] on button "Go back" at bounding box center [143, 7] width 8 height 8
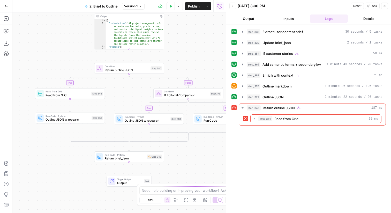
click at [122, 68] on span "Return outline JSON" at bounding box center [127, 70] width 44 height 4
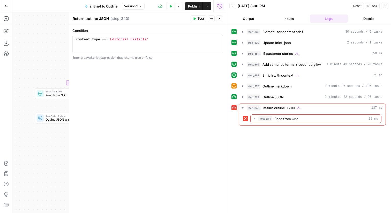
click at [220, 19] on icon "button" at bounding box center [219, 18] width 3 height 3
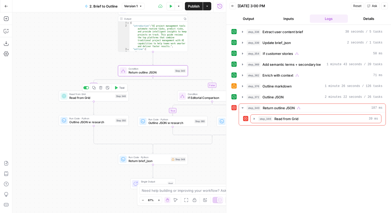
click at [71, 98] on span "Read from Grid" at bounding box center [91, 97] width 44 height 4
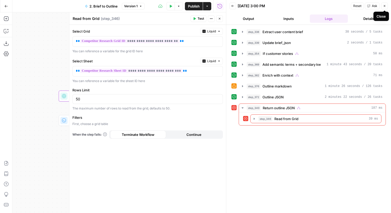
click at [387, 7] on button "Close" at bounding box center [384, 6] width 7 height 7
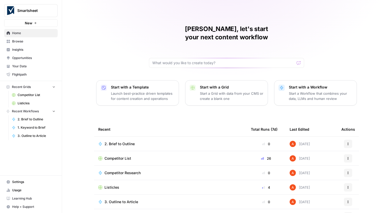
click at [114, 156] on span "Competitor List" at bounding box center [117, 158] width 27 height 5
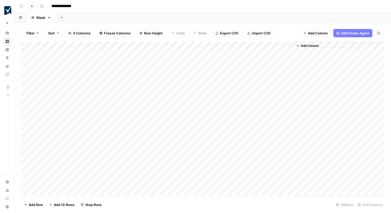
click at [289, 53] on div "Add Column" at bounding box center [203, 118] width 364 height 155
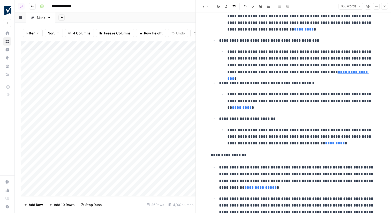
scroll to position [874, 0]
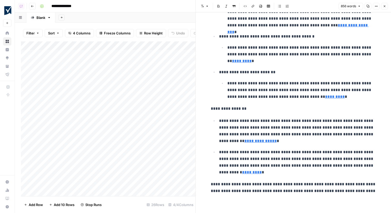
click at [384, 6] on icon "button" at bounding box center [385, 6] width 2 height 2
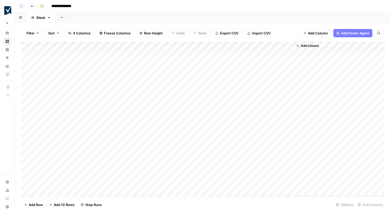
click at [221, 45] on div "Add Column" at bounding box center [203, 118] width 364 height 155
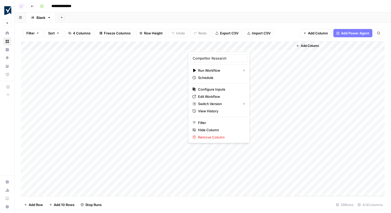
click at [283, 20] on div "Add Sheet" at bounding box center [222, 17] width 335 height 10
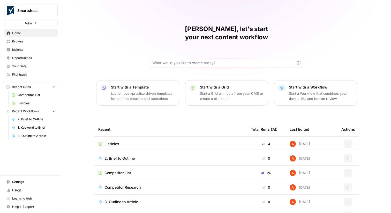
click at [44, 42] on span "Browse" at bounding box center [33, 41] width 43 height 5
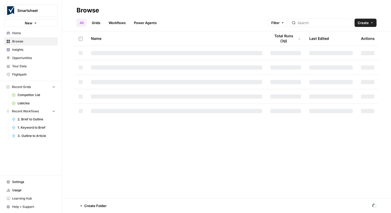
click at [98, 20] on link "Grids" at bounding box center [96, 23] width 15 height 8
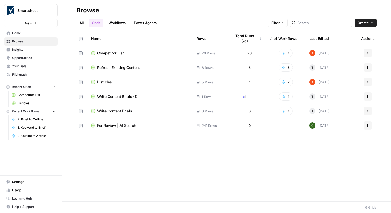
click at [111, 55] on span "Competitor List" at bounding box center [110, 52] width 27 height 5
click at [108, 82] on span "Listicles" at bounding box center [104, 81] width 15 height 5
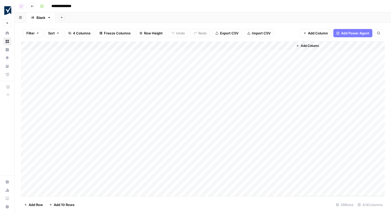
click at [208, 48] on div "Add Column" at bounding box center [203, 118] width 364 height 155
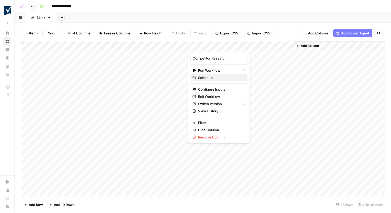
click at [219, 76] on span "Schedule" at bounding box center [220, 77] width 45 height 5
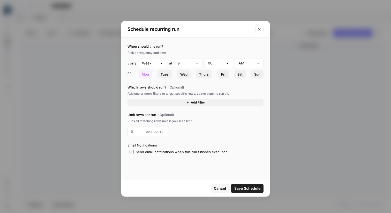
click at [163, 63] on div at bounding box center [161, 62] width 4 height 5
click at [159, 89] on span "Month" at bounding box center [152, 90] width 18 height 5
type input "Month"
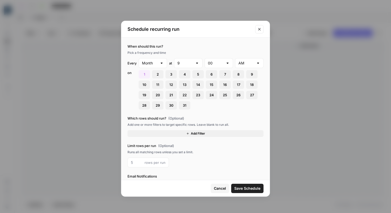
click at [186, 85] on span "13" at bounding box center [185, 84] width 4 height 5
click at [200, 63] on div "9" at bounding box center [188, 63] width 28 height 10
click at [186, 133] on span "8" at bounding box center [188, 133] width 18 height 5
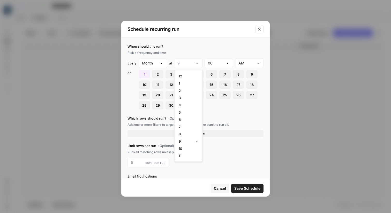
type input "8"
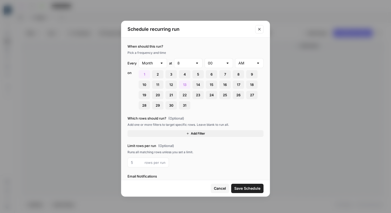
scroll to position [12, 0]
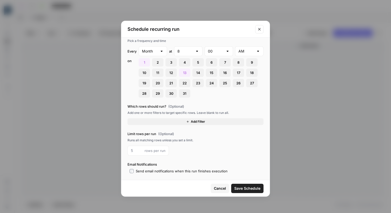
click at [213, 171] on div "Send email notifications when this run finishes execution" at bounding box center [182, 170] width 92 height 5
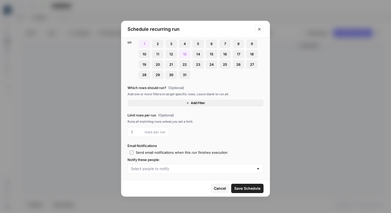
click at [191, 153] on div "Send email notifications when this run finishes execution" at bounding box center [182, 152] width 92 height 5
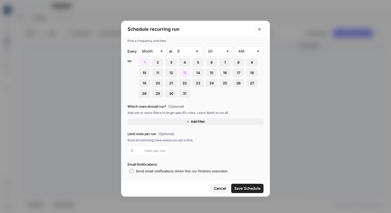
click at [240, 188] on span "Save Schedule" at bounding box center [247, 188] width 26 height 5
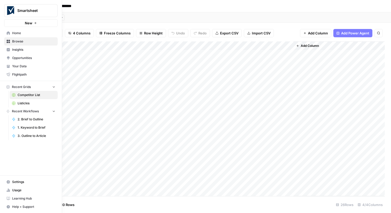
click at [28, 56] on span "Opportunities" at bounding box center [33, 58] width 43 height 5
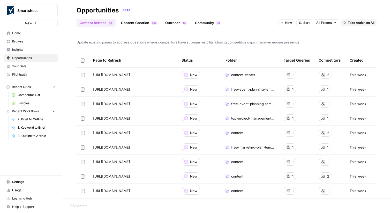
click at [27, 45] on link "Insights" at bounding box center [30, 49] width 53 height 8
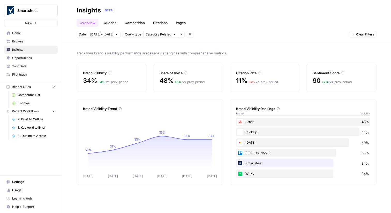
click at [39, 91] on link "Competitor List" at bounding box center [34, 95] width 48 height 8
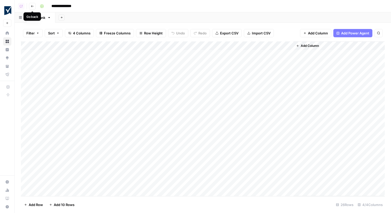
click at [32, 6] on icon "button" at bounding box center [32, 6] width 3 height 3
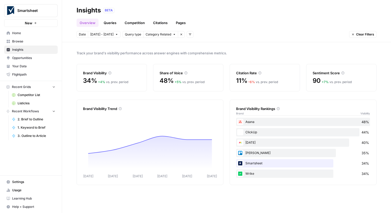
click at [24, 64] on span "Your Data" at bounding box center [33, 66] width 43 height 5
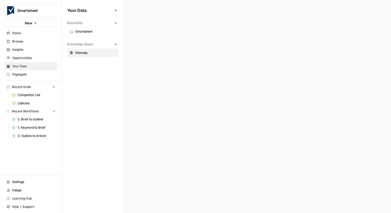
click at [28, 59] on span "Opportunities" at bounding box center [33, 58] width 43 height 5
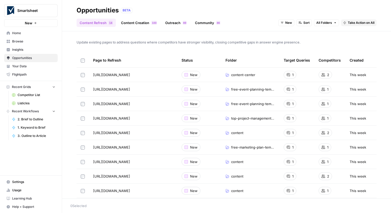
click at [28, 65] on span "Your Data" at bounding box center [33, 66] width 43 height 5
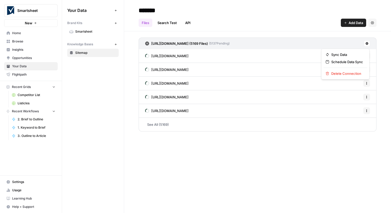
click at [364, 45] on button at bounding box center [367, 43] width 6 height 6
click at [353, 62] on span "Schedule Data Sync" at bounding box center [347, 61] width 32 height 5
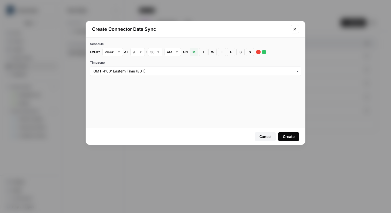
click at [142, 53] on div at bounding box center [141, 51] width 4 height 5
click at [139, 115] on div "8" at bounding box center [137, 114] width 6 height 5
type input "8"
click at [155, 52] on div "30" at bounding box center [155, 52] width 14 height 8
click at [154, 67] on button "00" at bounding box center [155, 63] width 10 height 7
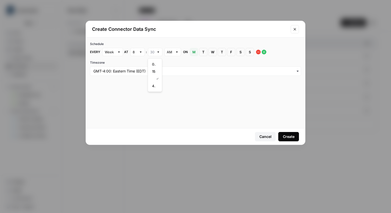
type input "00"
click at [297, 137] on button "Create" at bounding box center [288, 136] width 21 height 9
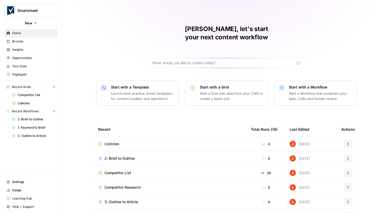
click at [116, 141] on span "Listicles" at bounding box center [111, 143] width 15 height 5
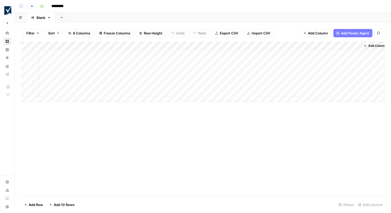
scroll to position [0, 5]
click at [349, 63] on div "Add Column" at bounding box center [203, 71] width 364 height 61
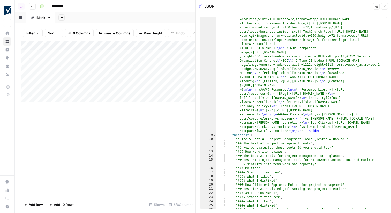
scroll to position [226, 0]
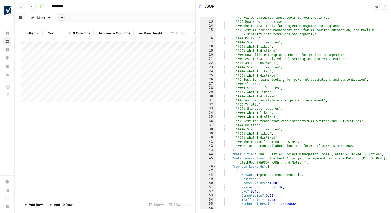
click at [383, 6] on icon "button" at bounding box center [384, 6] width 3 height 3
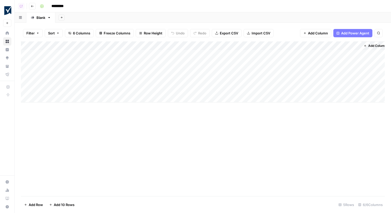
click at [335, 44] on div "Add Column" at bounding box center [203, 71] width 364 height 61
click at [343, 58] on input "Brief Json (1)" at bounding box center [344, 58] width 52 height 5
type input "Brief Json 2"
click at [358, 61] on div "Add Column" at bounding box center [203, 71] width 364 height 61
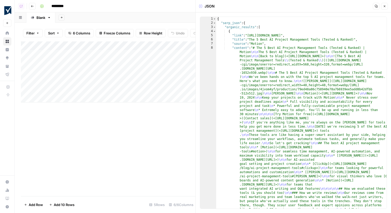
click at [386, 6] on button "Close" at bounding box center [384, 6] width 7 height 7
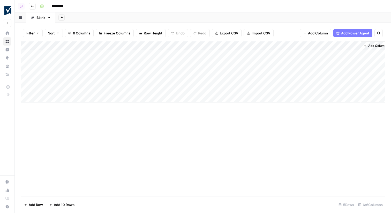
click at [240, 61] on div "Add Column" at bounding box center [203, 71] width 364 height 61
click at [334, 63] on div "Add Column" at bounding box center [203, 71] width 364 height 61
click at [347, 48] on div "Add Column" at bounding box center [203, 71] width 364 height 61
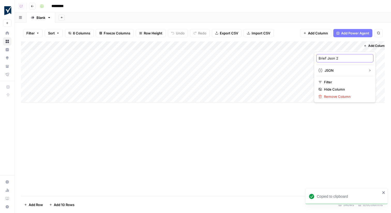
click at [339, 57] on input "Brief Json 2" at bounding box center [344, 58] width 52 height 5
type input "Brief Json (Final)"
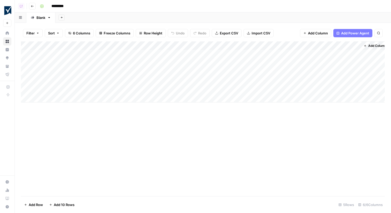
click at [305, 63] on div "Add Column" at bounding box center [203, 71] width 364 height 61
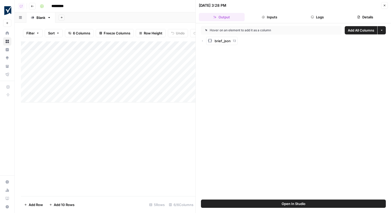
click at [203, 41] on icon "button" at bounding box center [202, 40] width 3 height 3
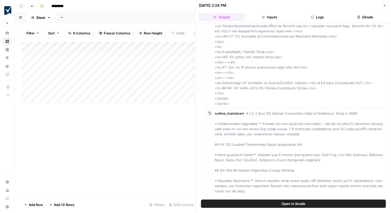
scroll to position [2121, 0]
click at [370, 109] on span "Add as Column" at bounding box center [372, 108] width 19 height 4
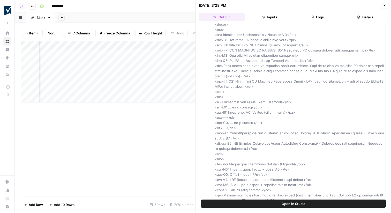
scroll to position [175, 0]
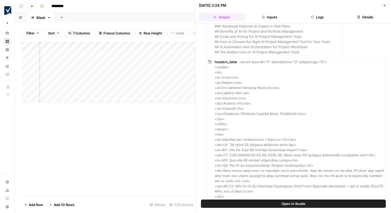
click at [385, 5] on icon "button" at bounding box center [384, 5] width 3 height 3
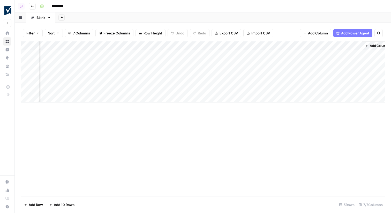
scroll to position [0, 51]
click at [371, 43] on button "Add Column" at bounding box center [370, 45] width 27 height 7
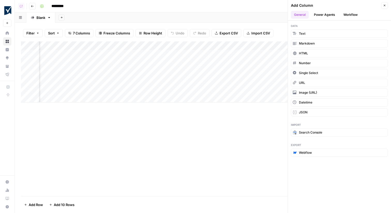
click at [345, 16] on button "Workflow" at bounding box center [350, 15] width 20 height 8
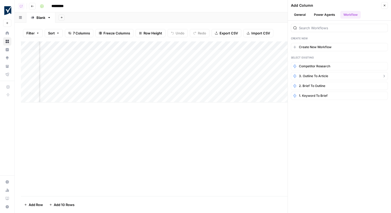
click at [324, 75] on span "3. Outline to Article" at bounding box center [313, 76] width 29 height 5
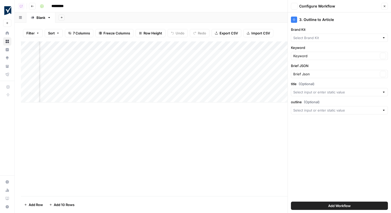
type input "Smartsheet"
click at [305, 105] on div "outline (Optional)" at bounding box center [339, 106] width 97 height 15
click at [309, 110] on input "outline (Optional)" at bounding box center [336, 110] width 87 height 5
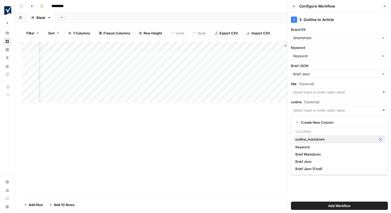
click at [319, 140] on span "outline_markdown" at bounding box center [335, 138] width 80 height 5
type input "outline_markdown"
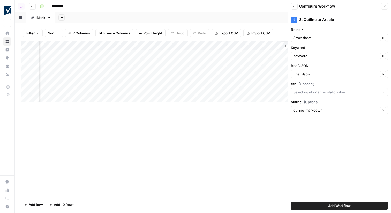
click at [176, 63] on div "Add Column" at bounding box center [203, 71] width 364 height 61
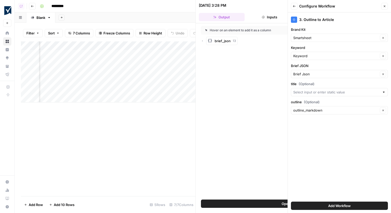
click at [203, 40] on icon "button" at bounding box center [202, 40] width 3 height 3
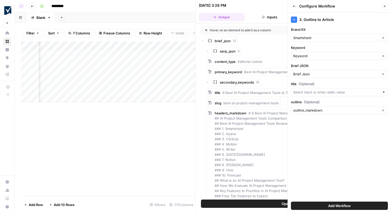
click at [384, 7] on icon "button" at bounding box center [384, 6] width 3 height 3
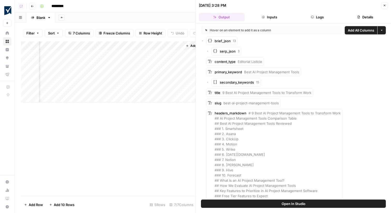
scroll to position [0, 239]
click at [324, 90] on span "Add as Column" at bounding box center [326, 92] width 19 height 4
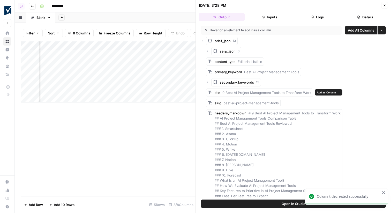
scroll to position [0, 236]
click at [91, 45] on div "Add Column" at bounding box center [108, 71] width 174 height 61
click at [94, 59] on input "title" at bounding box center [108, 58] width 52 height 5
type input "Title"
click at [137, 44] on div "Add Column" at bounding box center [108, 71] width 174 height 61
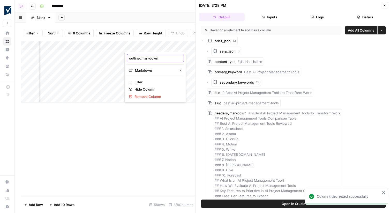
click at [137, 58] on input "outline_markdown" at bounding box center [155, 58] width 52 height 5
drag, startPoint x: 140, startPoint y: 58, endPoint x: 124, endPoint y: 58, distance: 15.5
click at [125, 58] on div "outline_markdown Markdown Filter Hide Column Remove Column" at bounding box center [155, 77] width 62 height 51
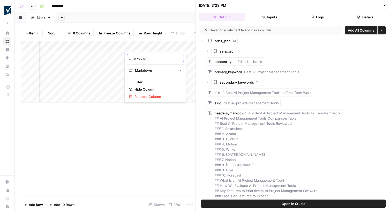
paste input "outline"
type input "Outline"
click at [384, 6] on icon "button" at bounding box center [384, 5] width 3 height 3
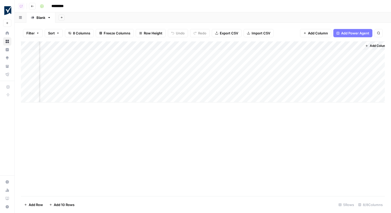
scroll to position [0, 98]
click at [371, 45] on span "Add Column" at bounding box center [373, 45] width 18 height 5
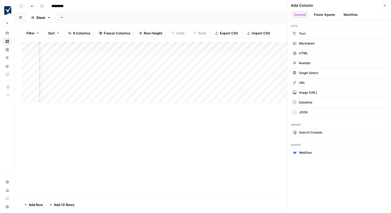
click at [347, 13] on button "Workflow" at bounding box center [350, 15] width 20 height 8
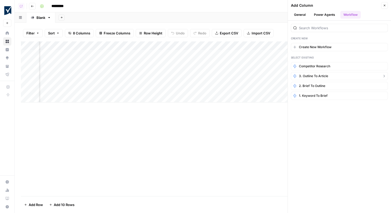
click at [327, 75] on span "3. Outline to Article" at bounding box center [313, 76] width 29 height 5
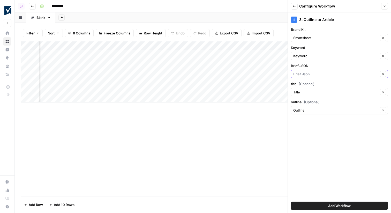
click at [326, 74] on input "Brief JSON" at bounding box center [335, 73] width 85 height 5
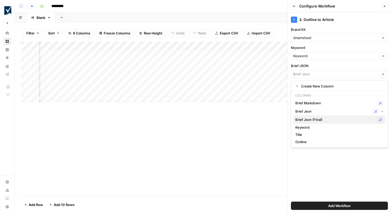
click at [329, 117] on span "Brief Json (Final)" at bounding box center [335, 119] width 80 height 5
type input "Brief Json (Final)"
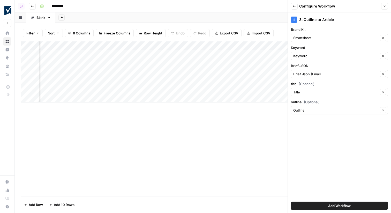
click at [339, 205] on span "Add Workflow" at bounding box center [339, 205] width 22 height 5
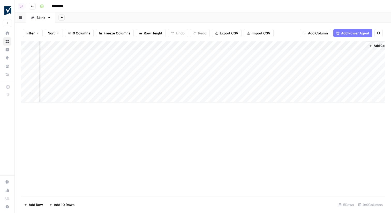
scroll to position [0, 153]
click at [329, 62] on div "Add Column" at bounding box center [203, 71] width 364 height 61
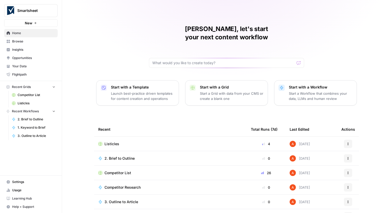
click at [29, 10] on span "Smartsheet" at bounding box center [32, 10] width 31 height 5
type input "build"
click at [29, 39] on span "AirOps Builders" at bounding box center [50, 38] width 68 height 5
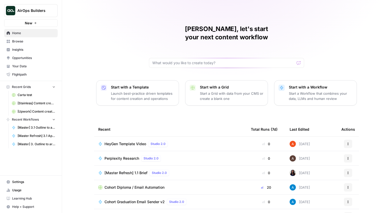
click at [44, 41] on span "Browse" at bounding box center [33, 41] width 43 height 5
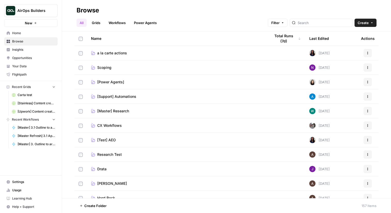
click at [105, 22] on ul "All Grids Workflows Power Agents" at bounding box center [117, 23] width 83 height 8
click at [99, 22] on link "Grids" at bounding box center [96, 23] width 15 height 8
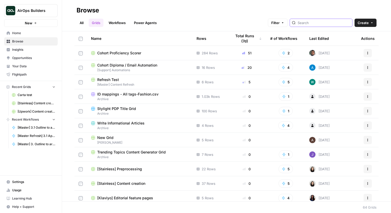
click at [315, 22] on input "search" at bounding box center [323, 22] width 52 height 5
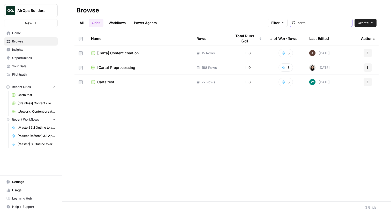
type input "carta"
click at [129, 52] on span "[Carta] Content creation" at bounding box center [117, 52] width 41 height 5
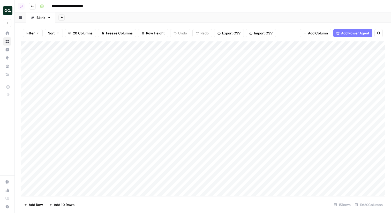
click at [32, 5] on icon "button" at bounding box center [32, 6] width 3 height 3
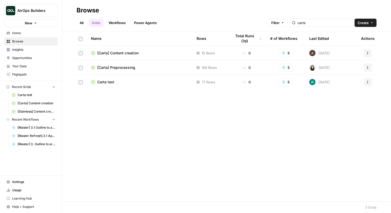
click at [105, 82] on span "Carta test" at bounding box center [105, 81] width 17 height 5
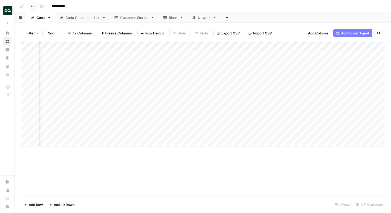
scroll to position [0, 332]
click at [306, 47] on div "Add Column" at bounding box center [203, 93] width 364 height 105
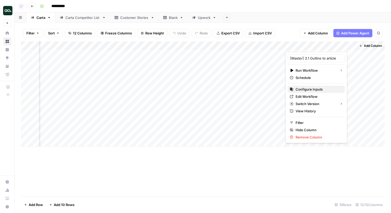
click at [306, 89] on span "Configure Inputs" at bounding box center [317, 89] width 45 height 5
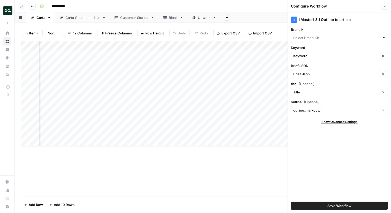
type input "Carta"
click at [386, 6] on button "Close" at bounding box center [384, 6] width 7 height 7
